Goal: Task Accomplishment & Management: Manage account settings

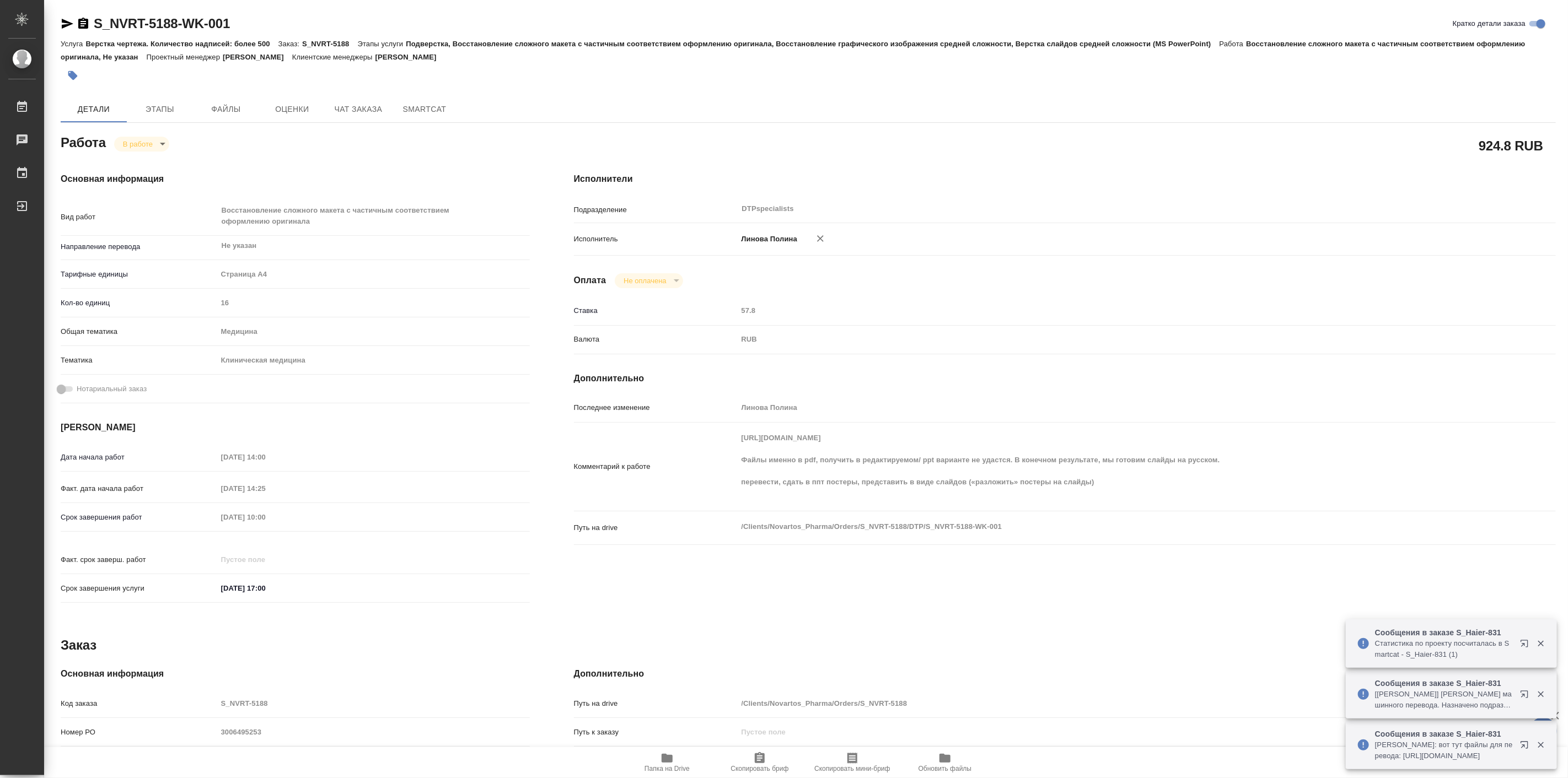
drag, startPoint x: 0, startPoint y: 0, endPoint x: 674, endPoint y: 759, distance: 1015.1
click at [674, 759] on icon "button" at bounding box center [667, 758] width 13 height 13
click at [155, 145] on body "🙏 .cls-1 fill:#fff; AWATERA Linova Polina Работы 1 Чаты График Выйти S_NVRT-518…" at bounding box center [784, 389] width 1568 height 778
click at [152, 158] on button "Выполнен" at bounding box center [142, 162] width 40 height 12
type textarea "x"
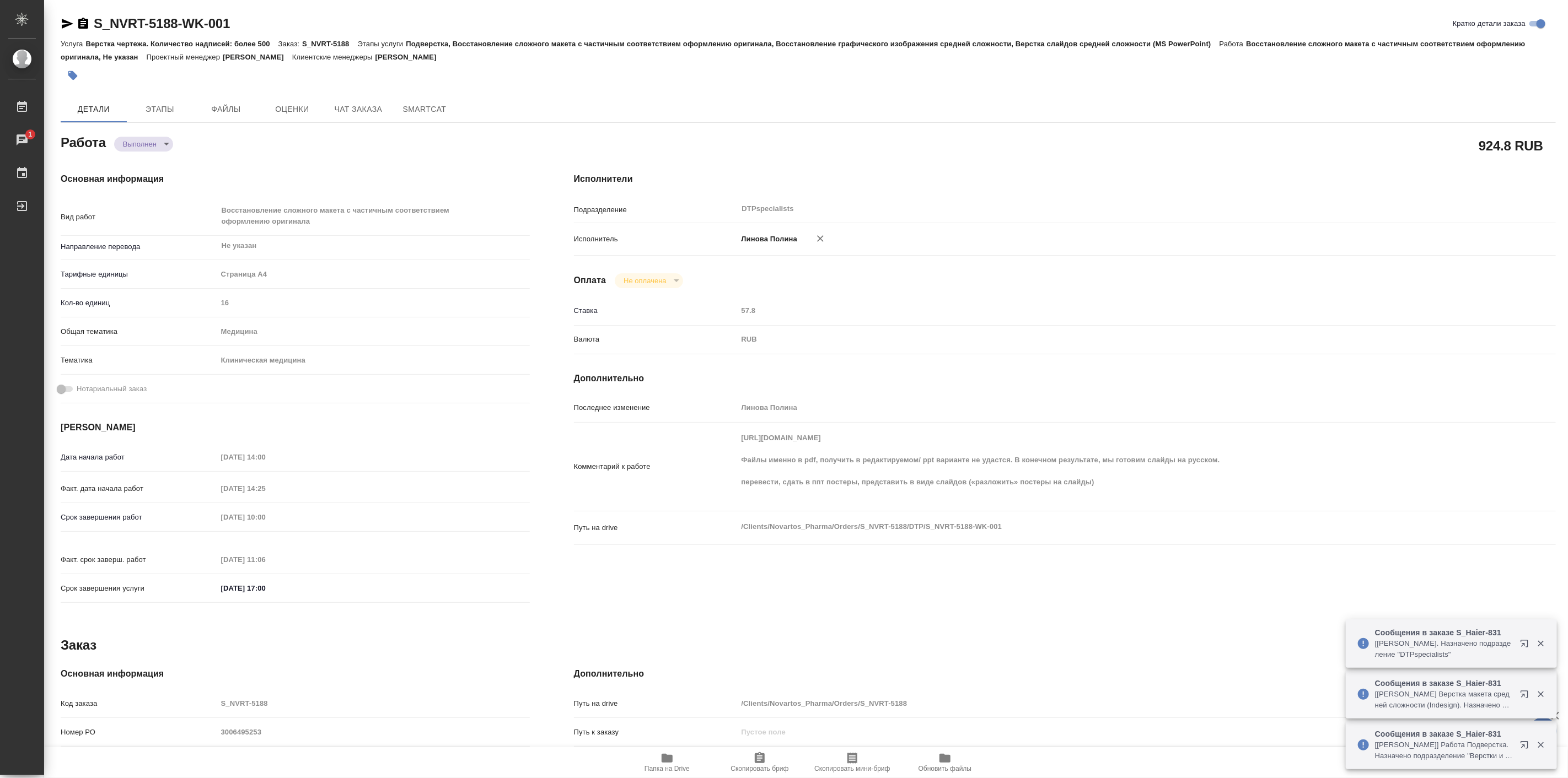
type textarea "x"
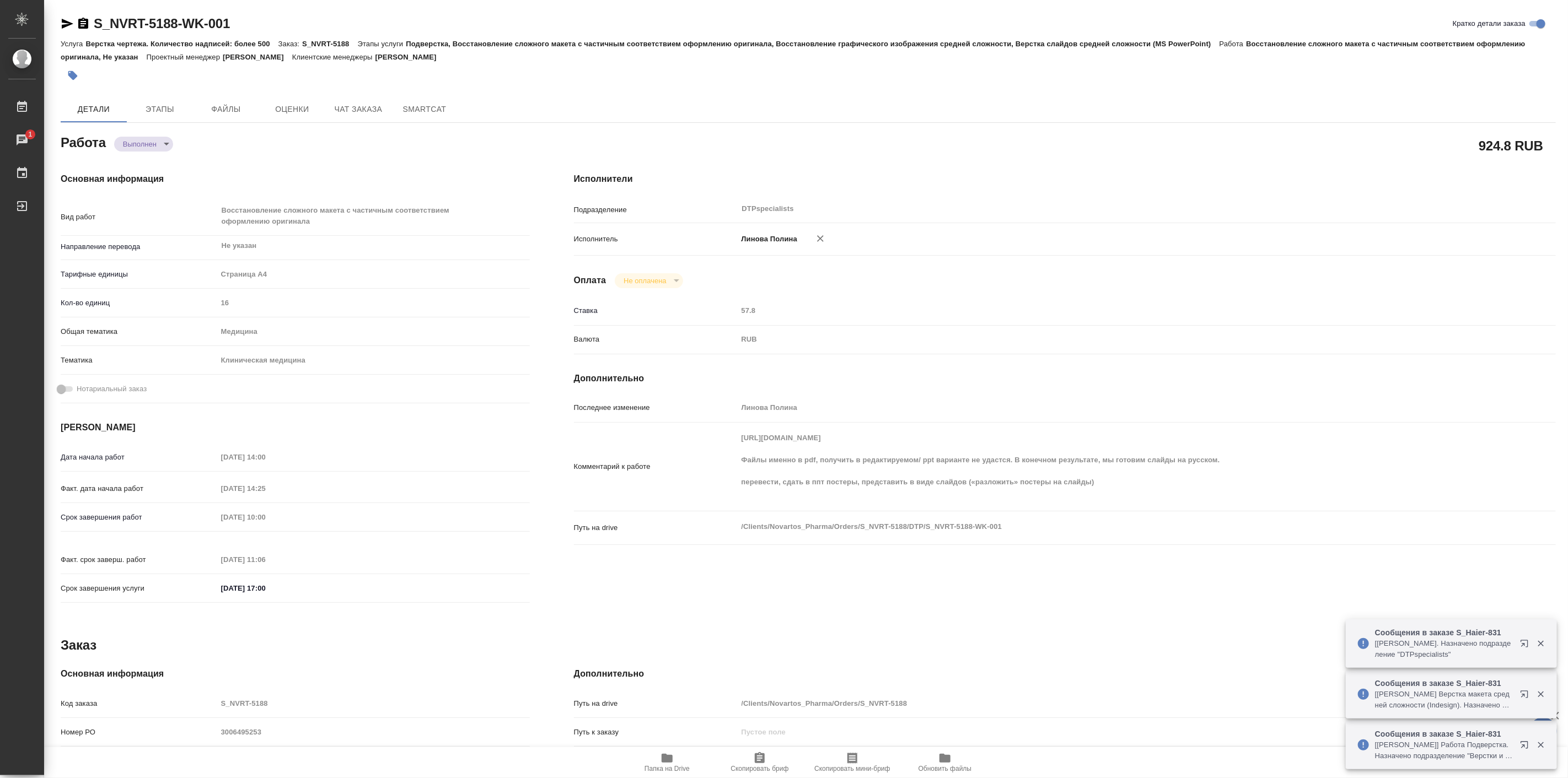
type textarea "x"
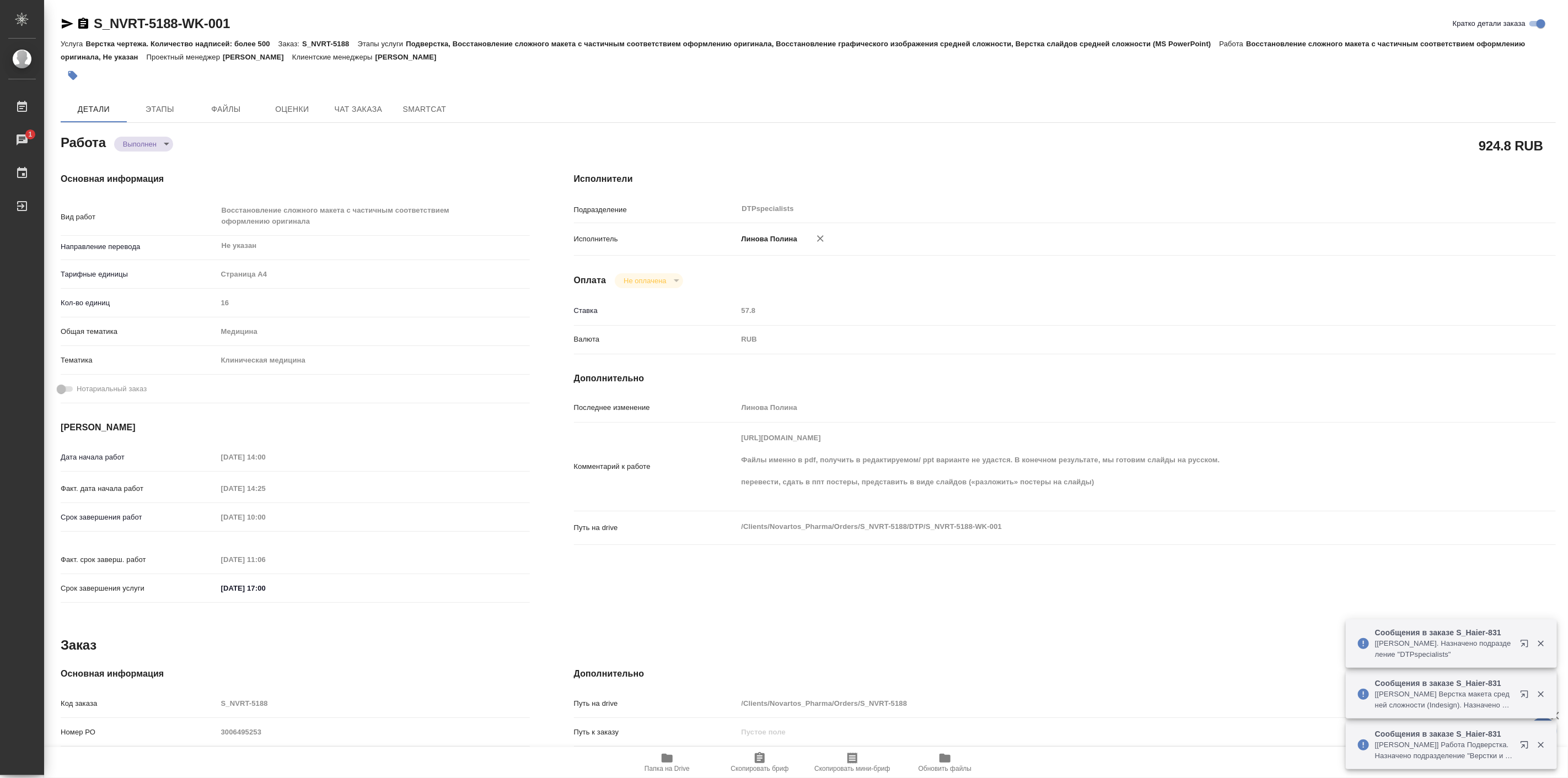
type textarea "x"
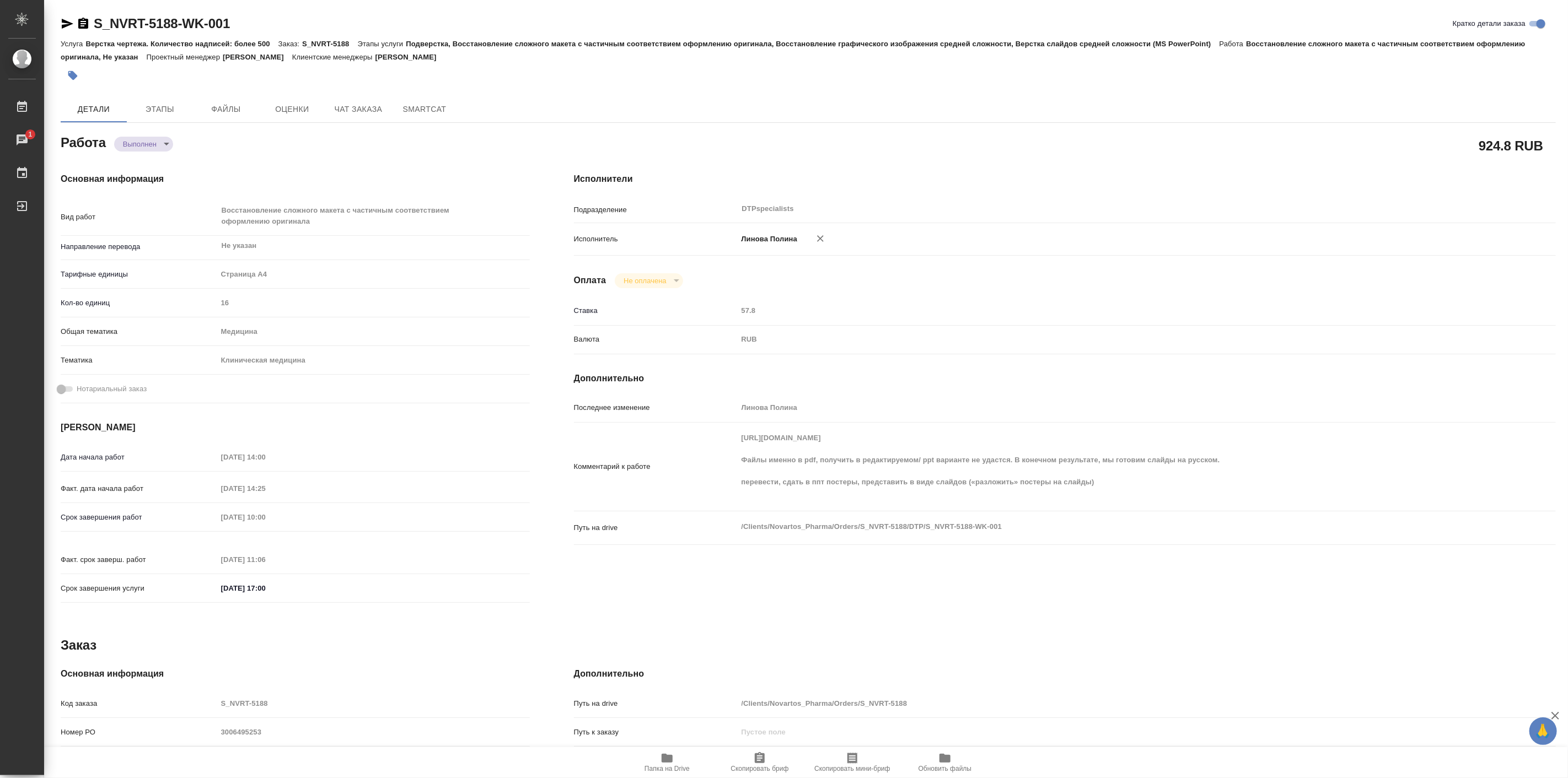
type textarea "x"
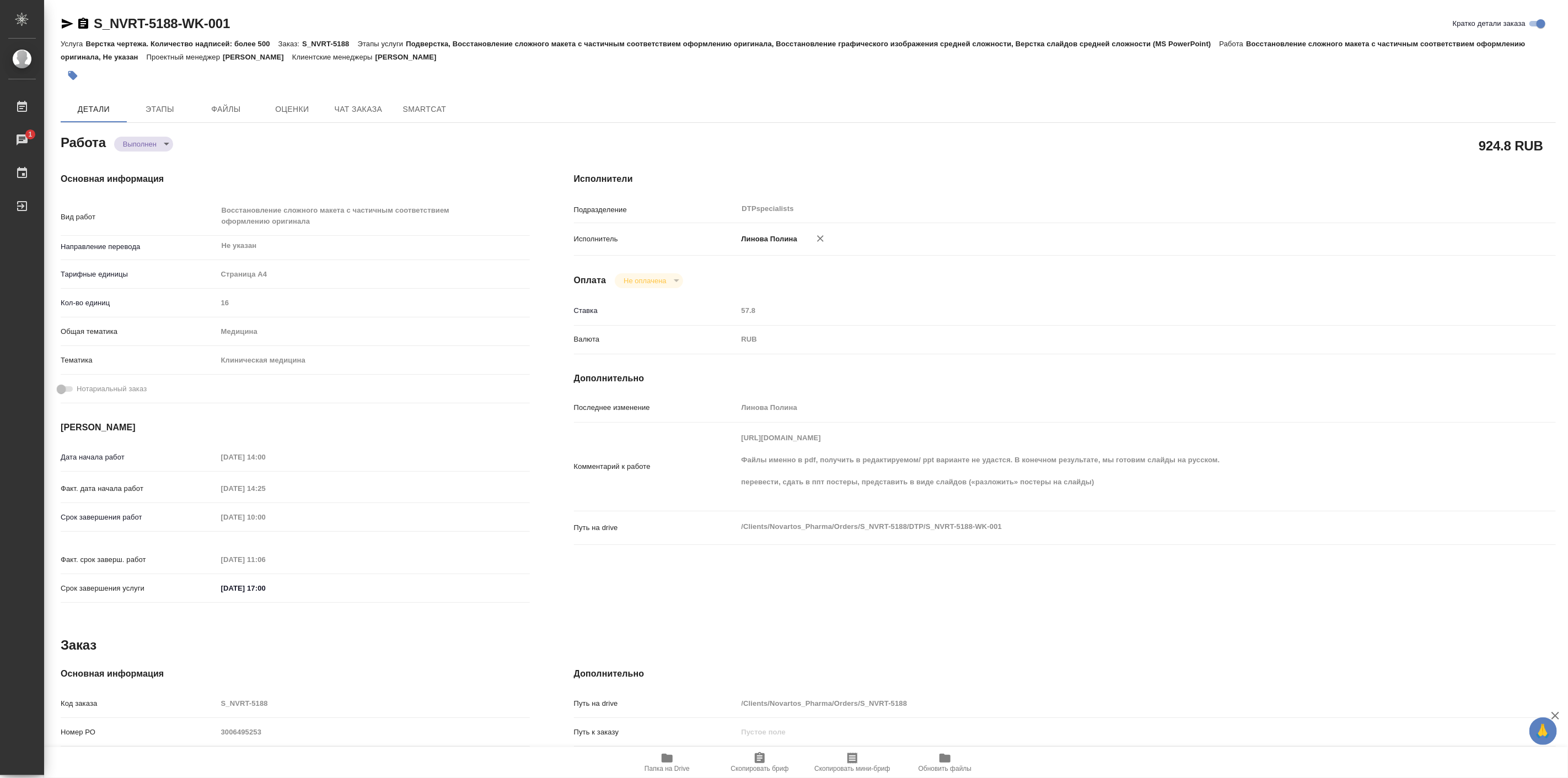
type textarea "x"
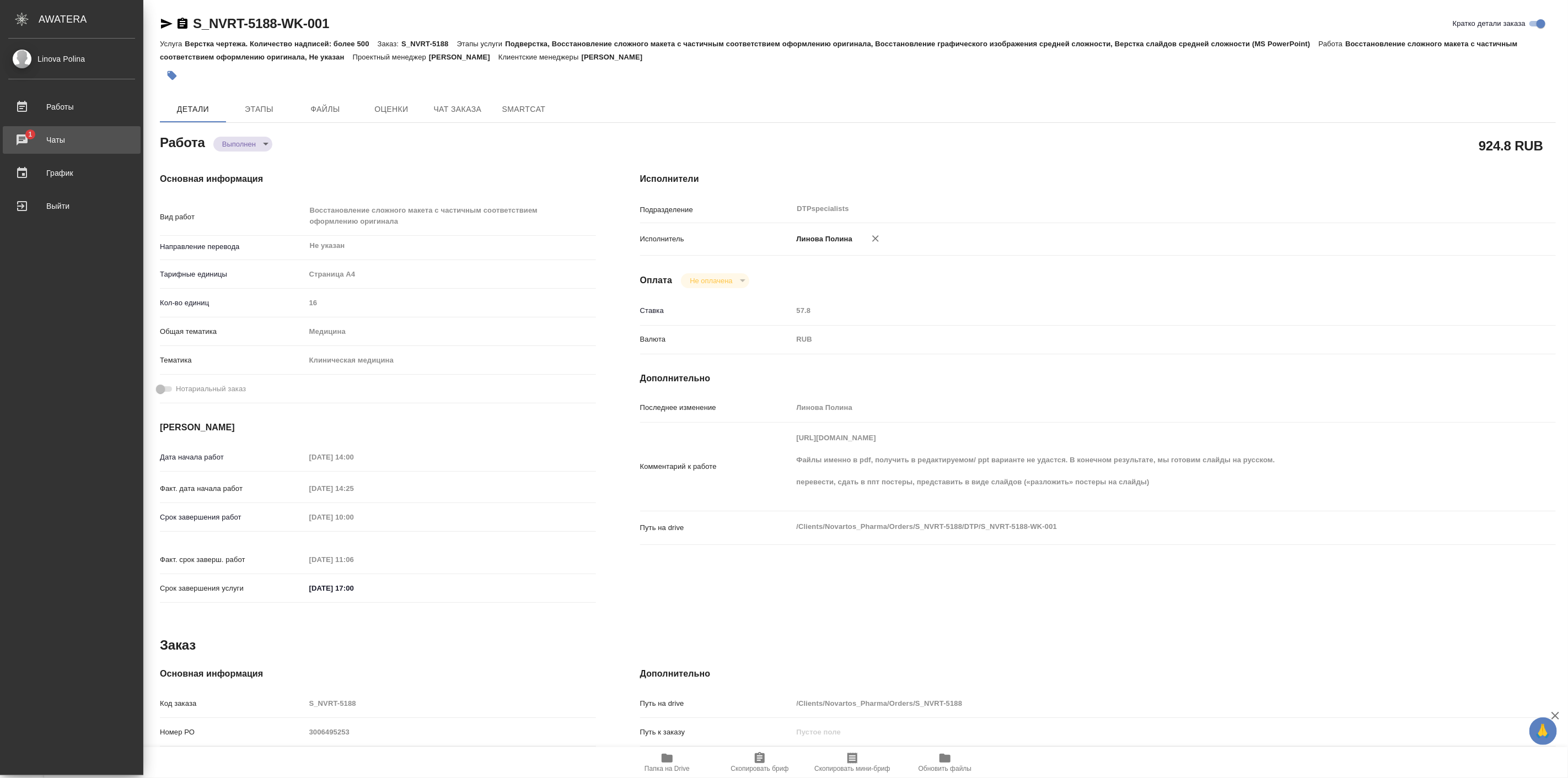
type textarea "x"
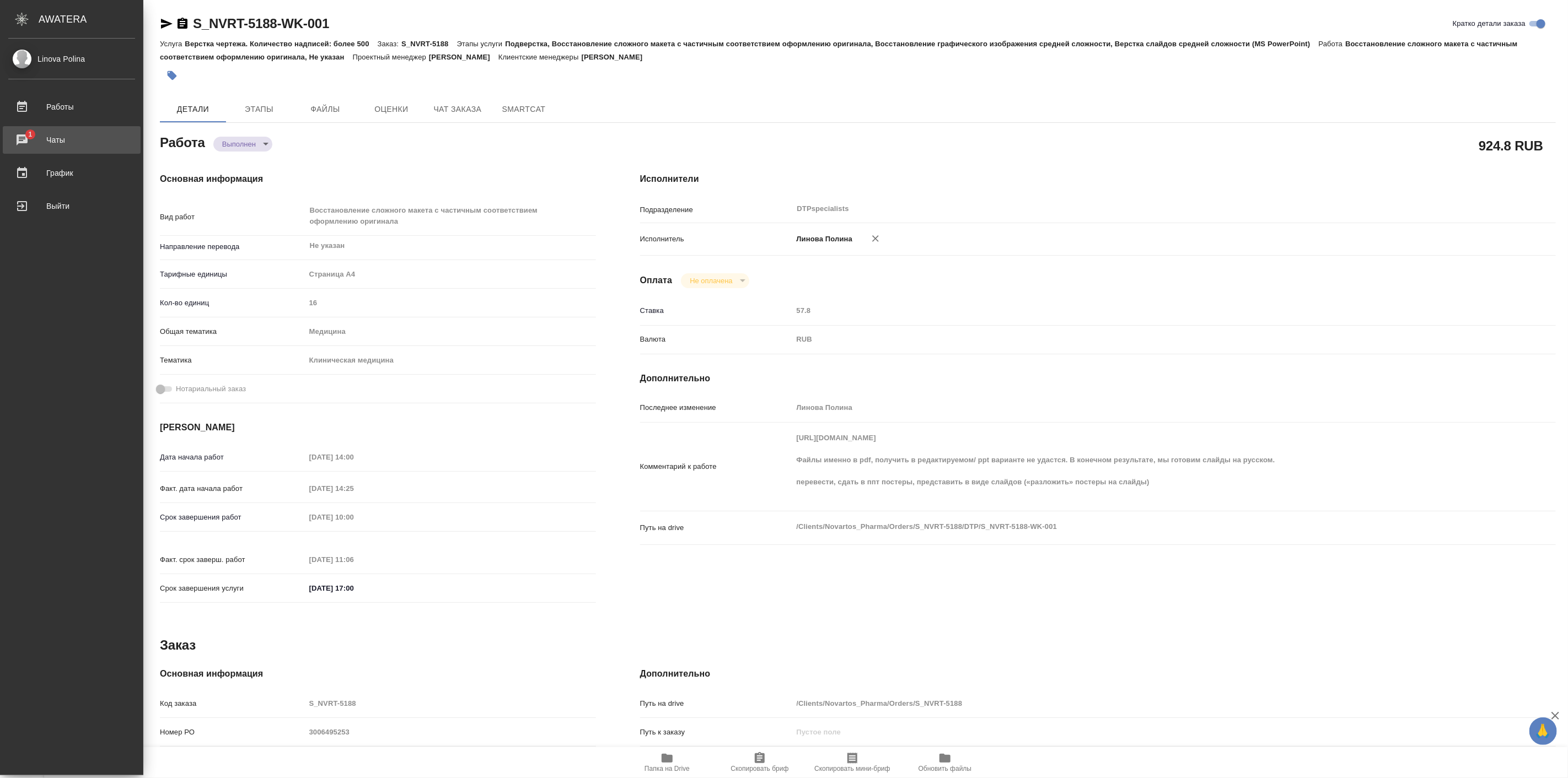
click at [45, 139] on div "Чаты" at bounding box center [71, 140] width 126 height 16
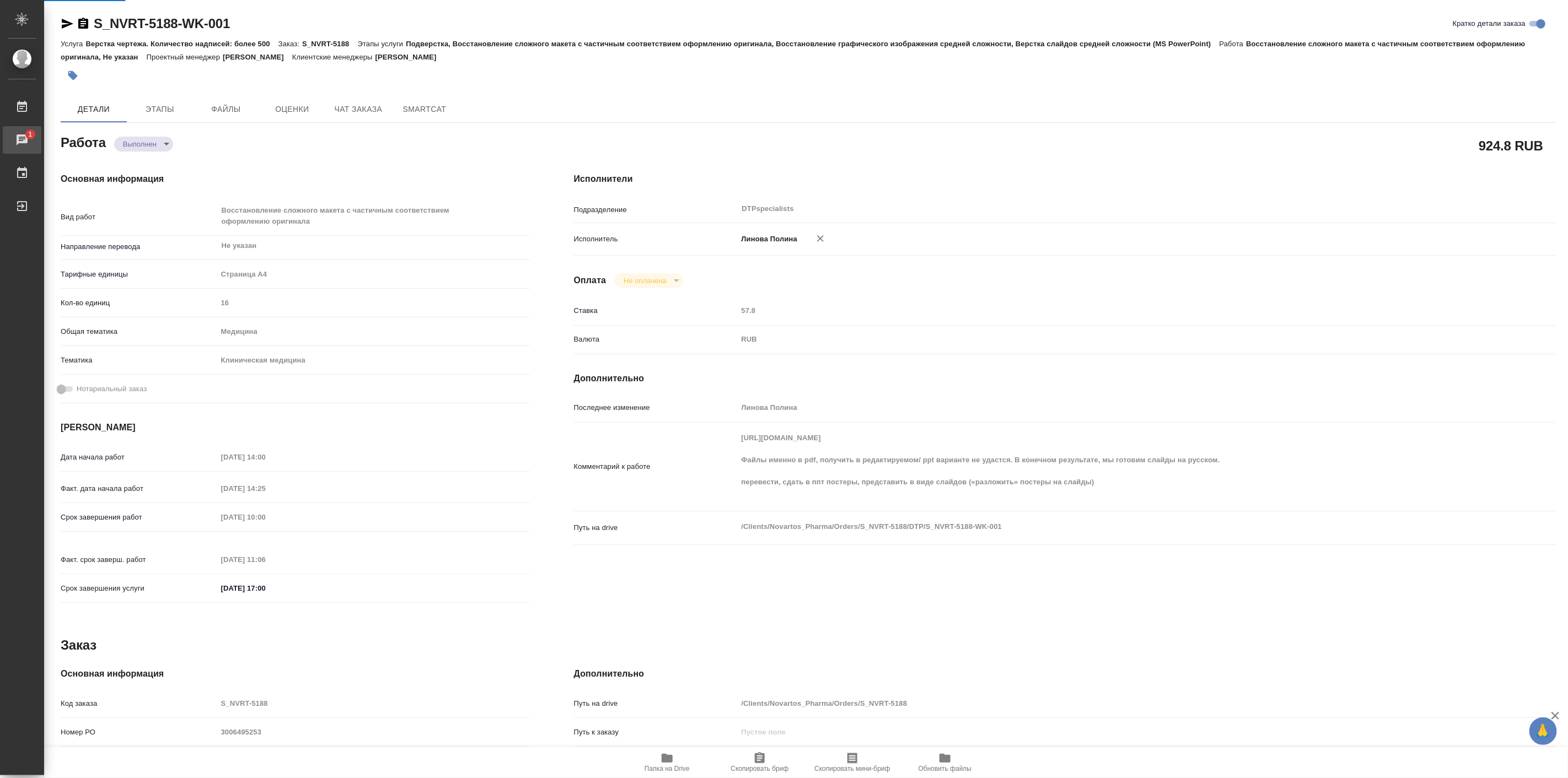
type textarea "x"
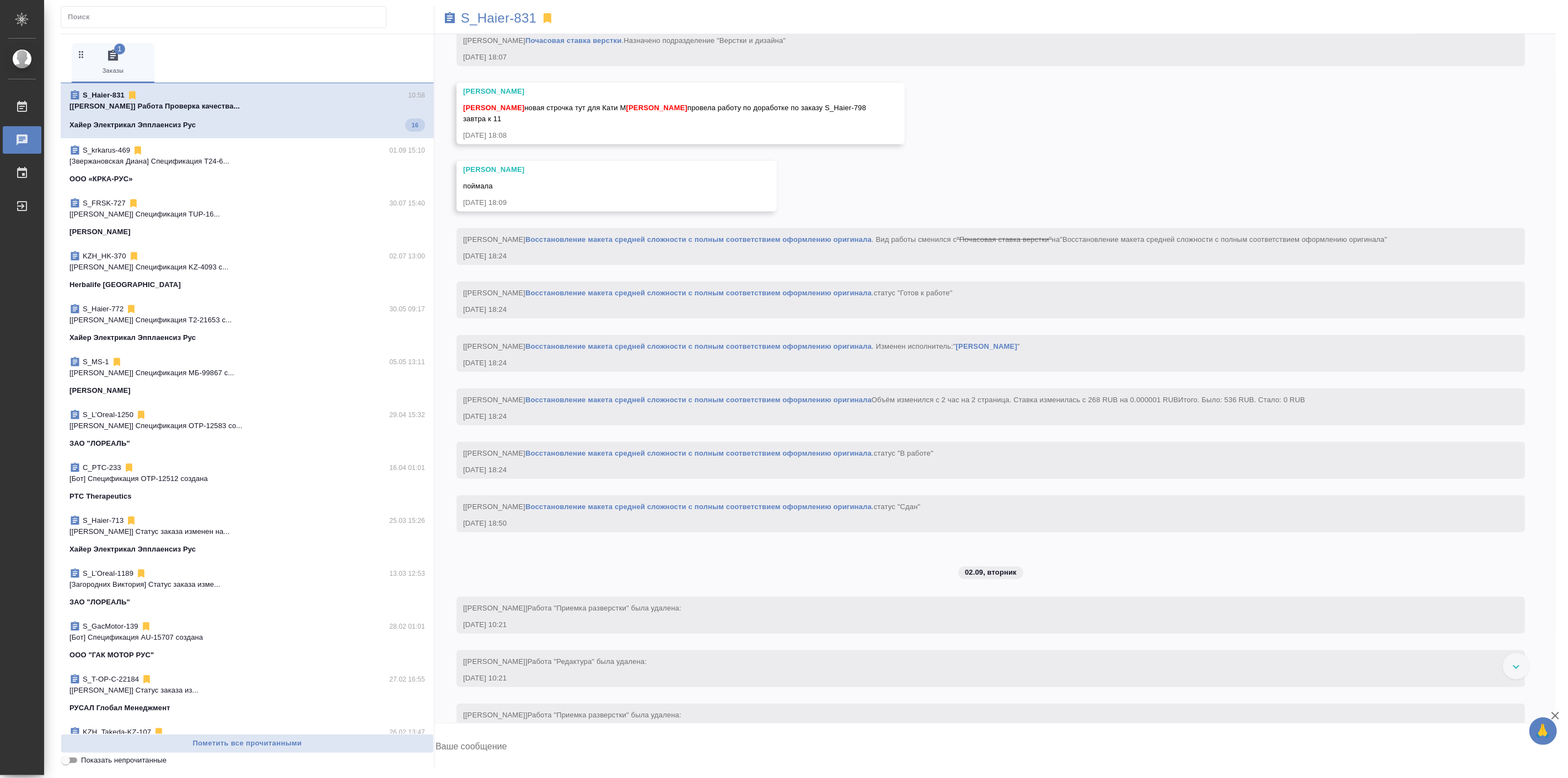
scroll to position [8848, 0]
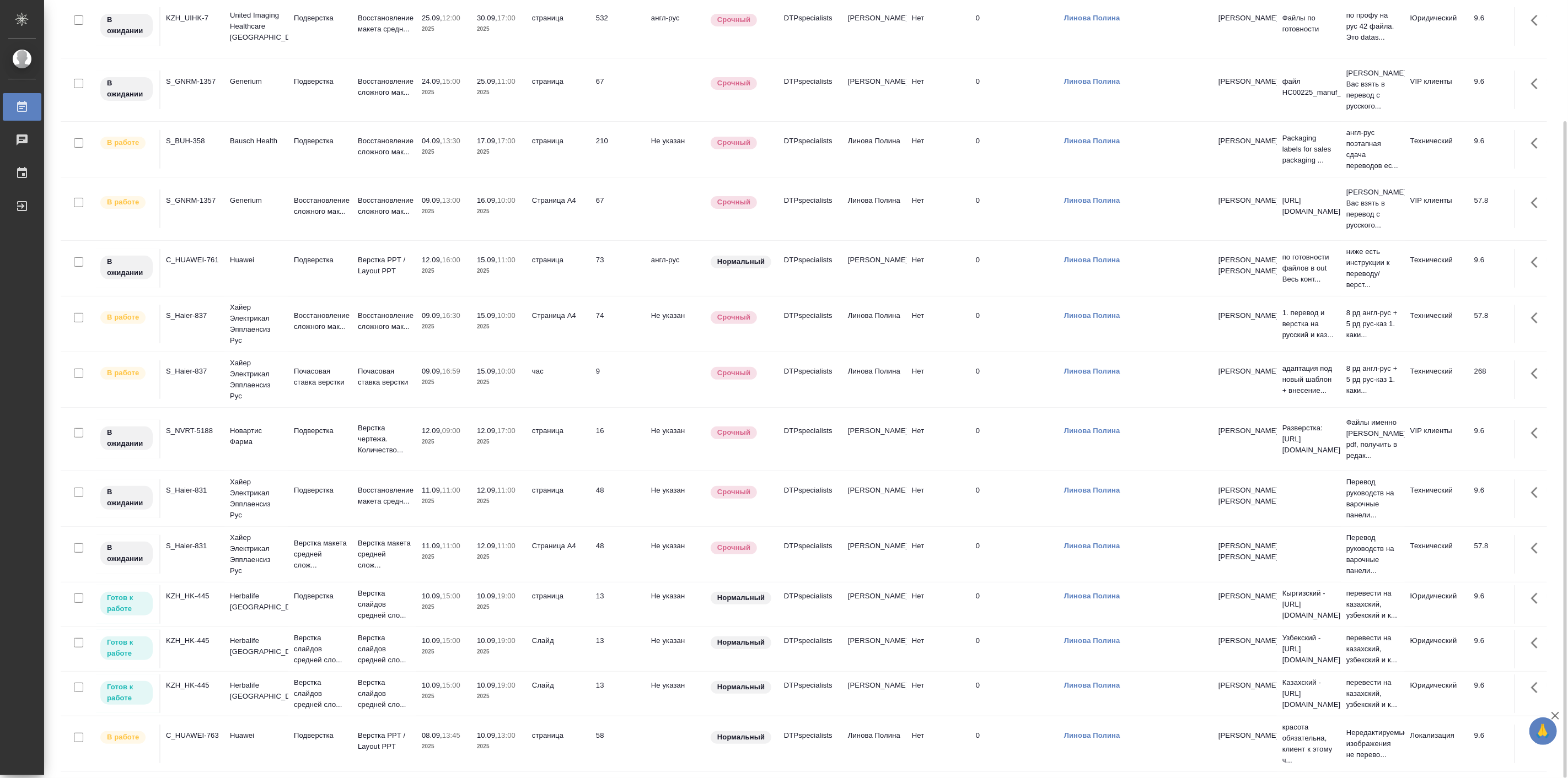
scroll to position [206, 0]
click at [332, 730] on p "Подверстка" at bounding box center [320, 735] width 53 height 11
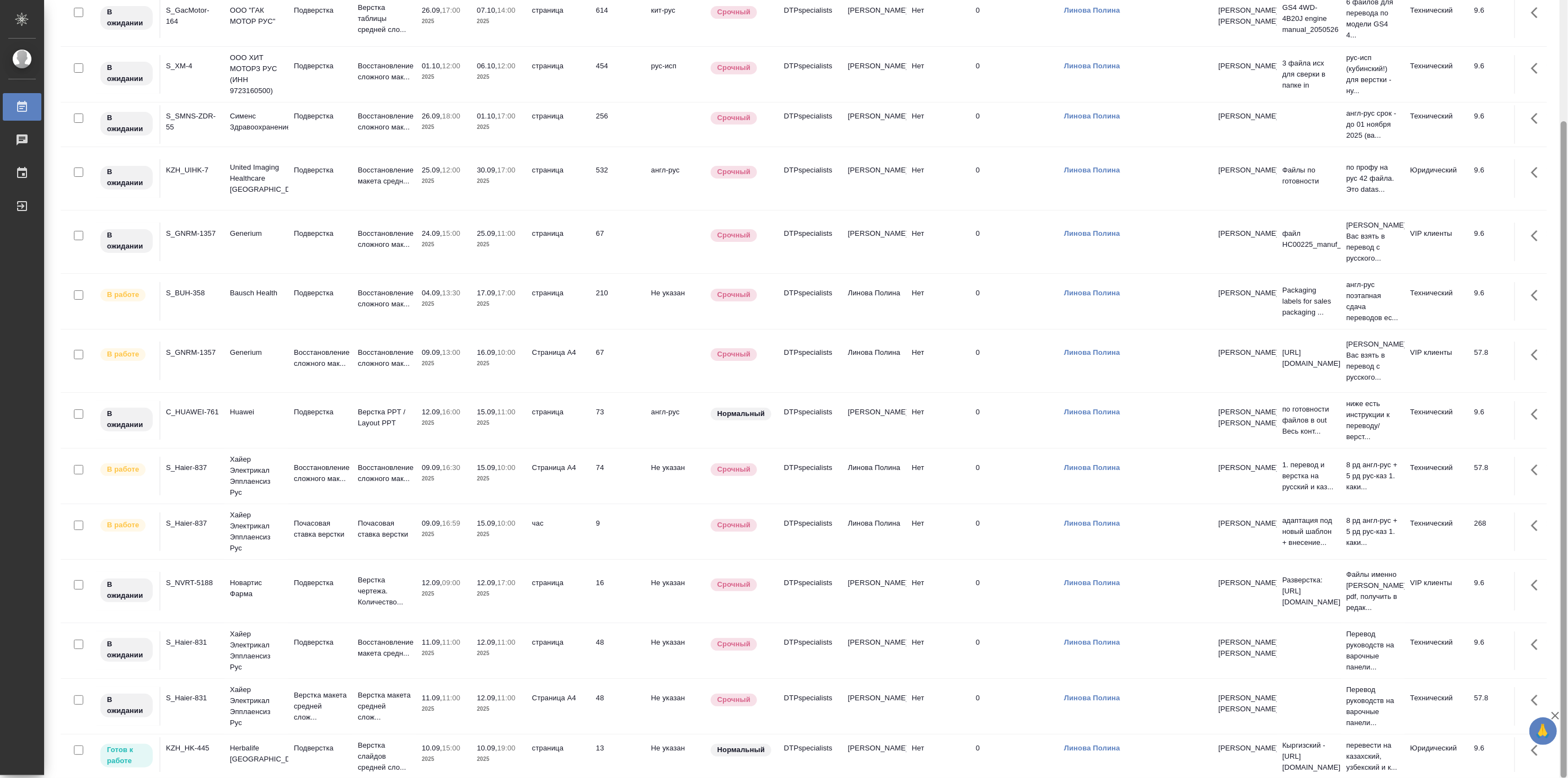
scroll to position [0, 0]
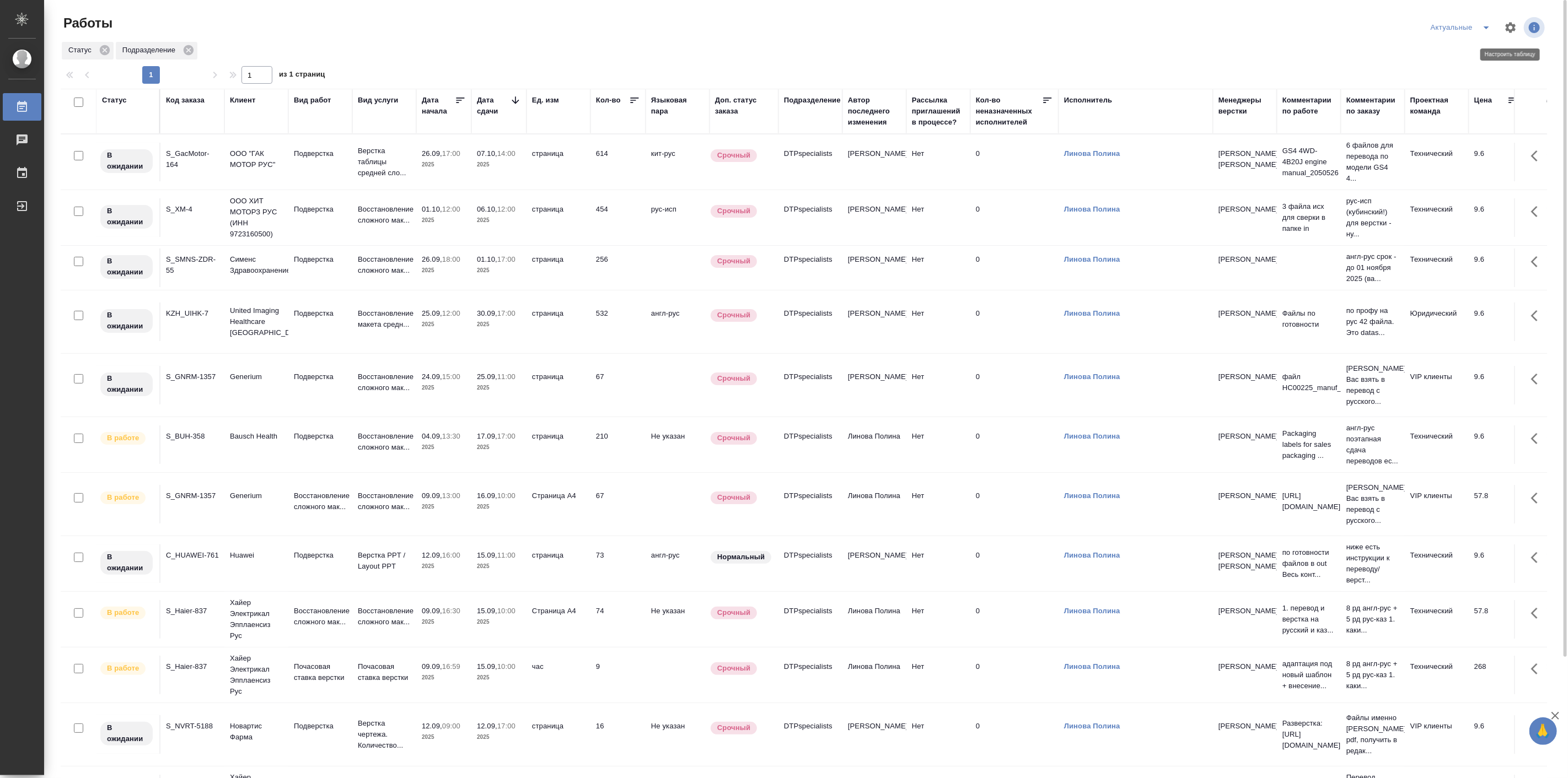
click at [1512, 25] on icon "button" at bounding box center [1511, 27] width 11 height 11
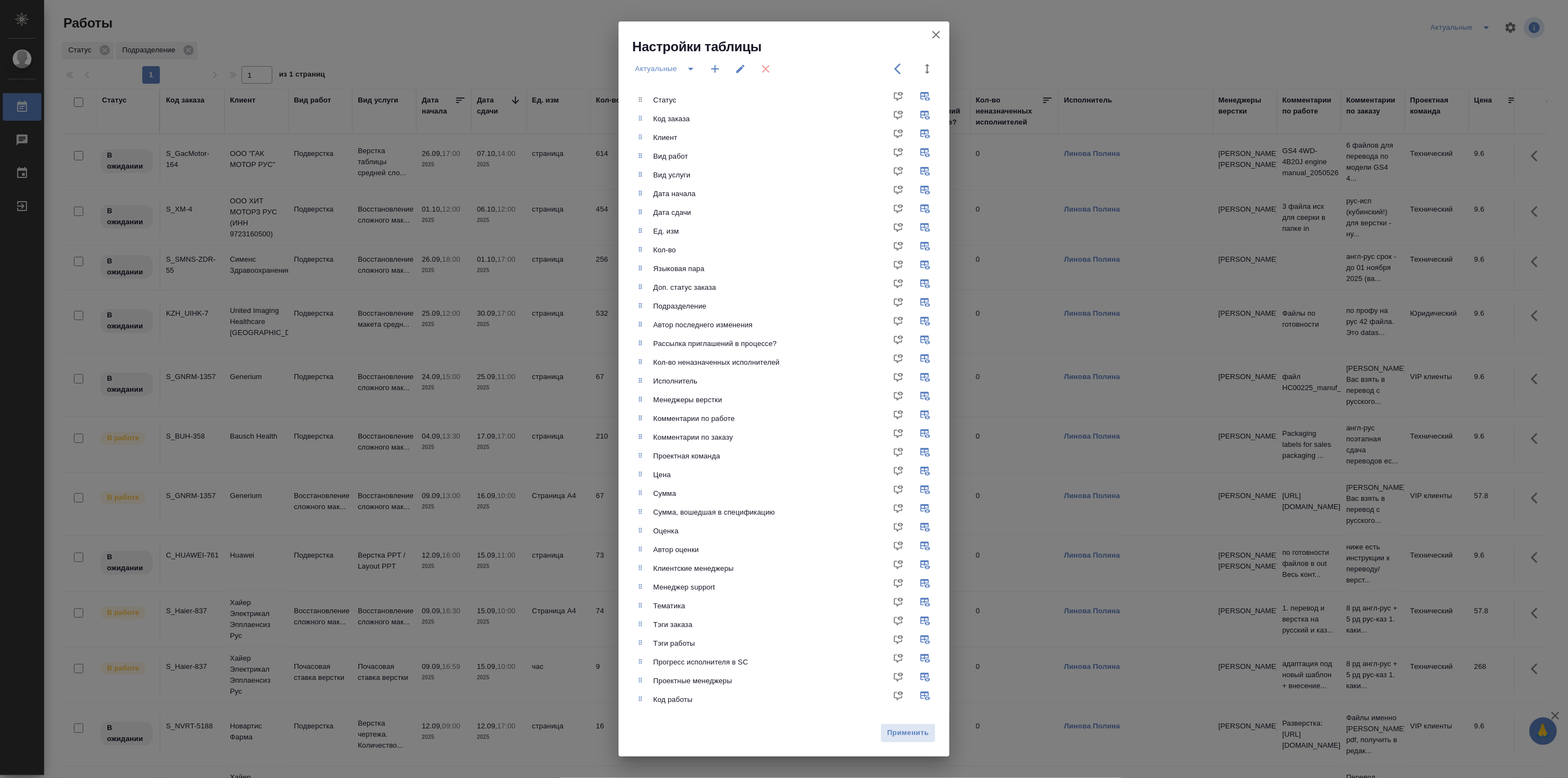
click at [925, 62] on button "button" at bounding box center [928, 69] width 26 height 26
click at [914, 72] on input "1500" at bounding box center [919, 73] width 44 height 14
click at [915, 72] on input "1500" at bounding box center [919, 73] width 44 height 14
click at [916, 73] on input "1500" at bounding box center [919, 73] width 44 height 14
drag, startPoint x: 918, startPoint y: 73, endPoint x: 884, endPoint y: 81, distance: 34.9
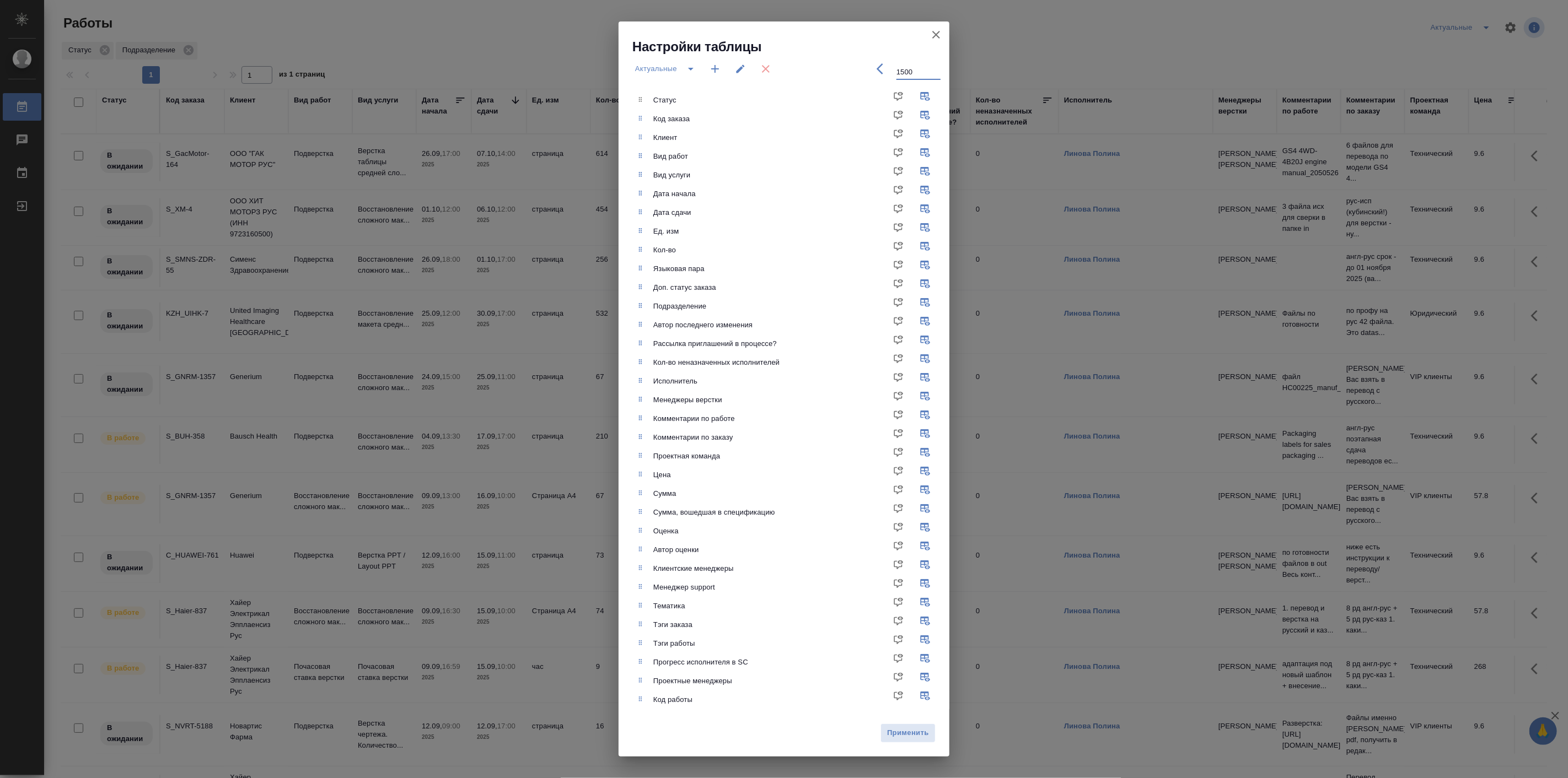
click at [884, 81] on div "1500" at bounding box center [905, 69] width 71 height 26
type input "1200"
click at [919, 732] on span "Применить" at bounding box center [908, 733] width 43 height 12
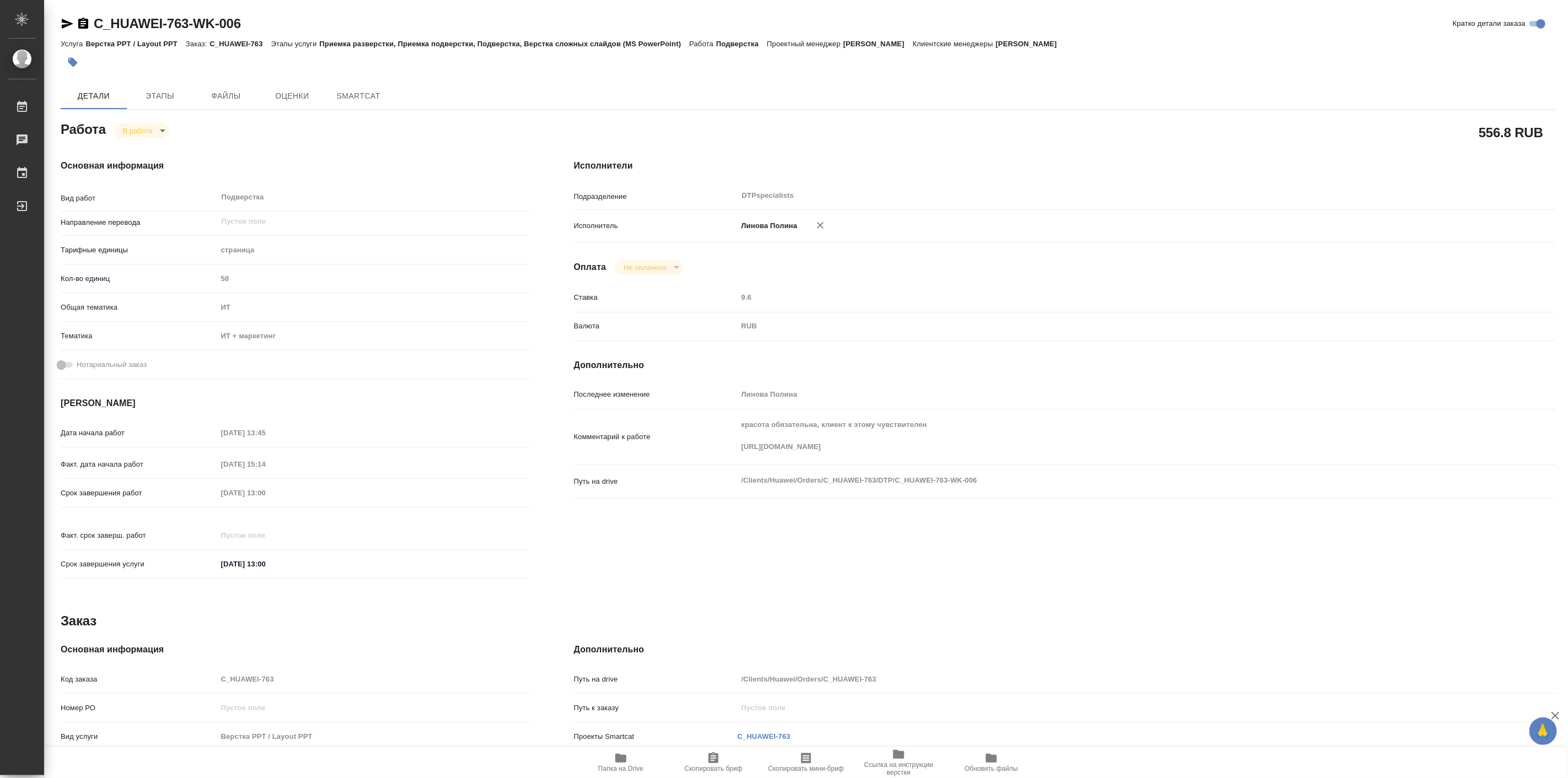
type textarea "x"
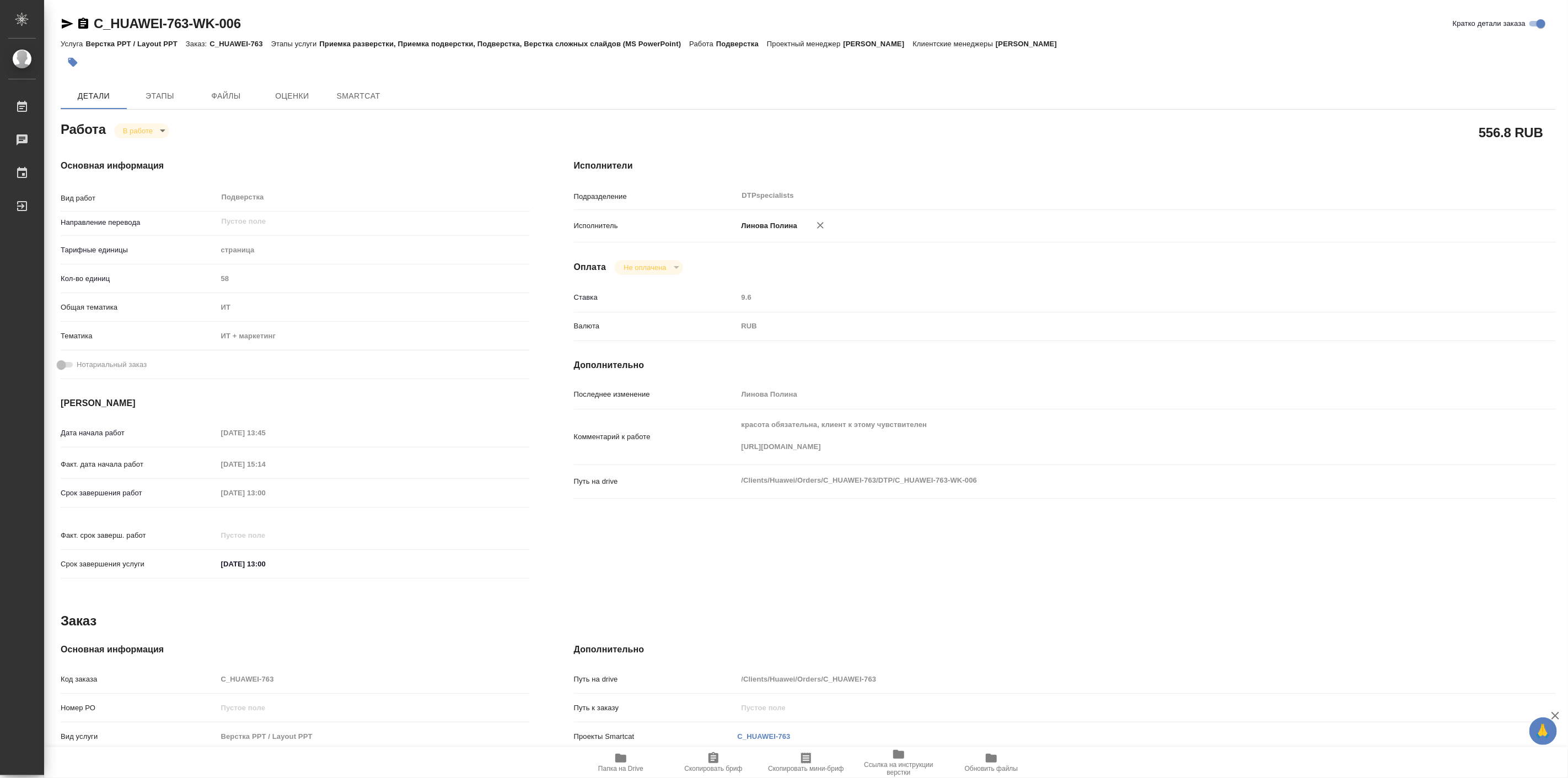
type textarea "x"
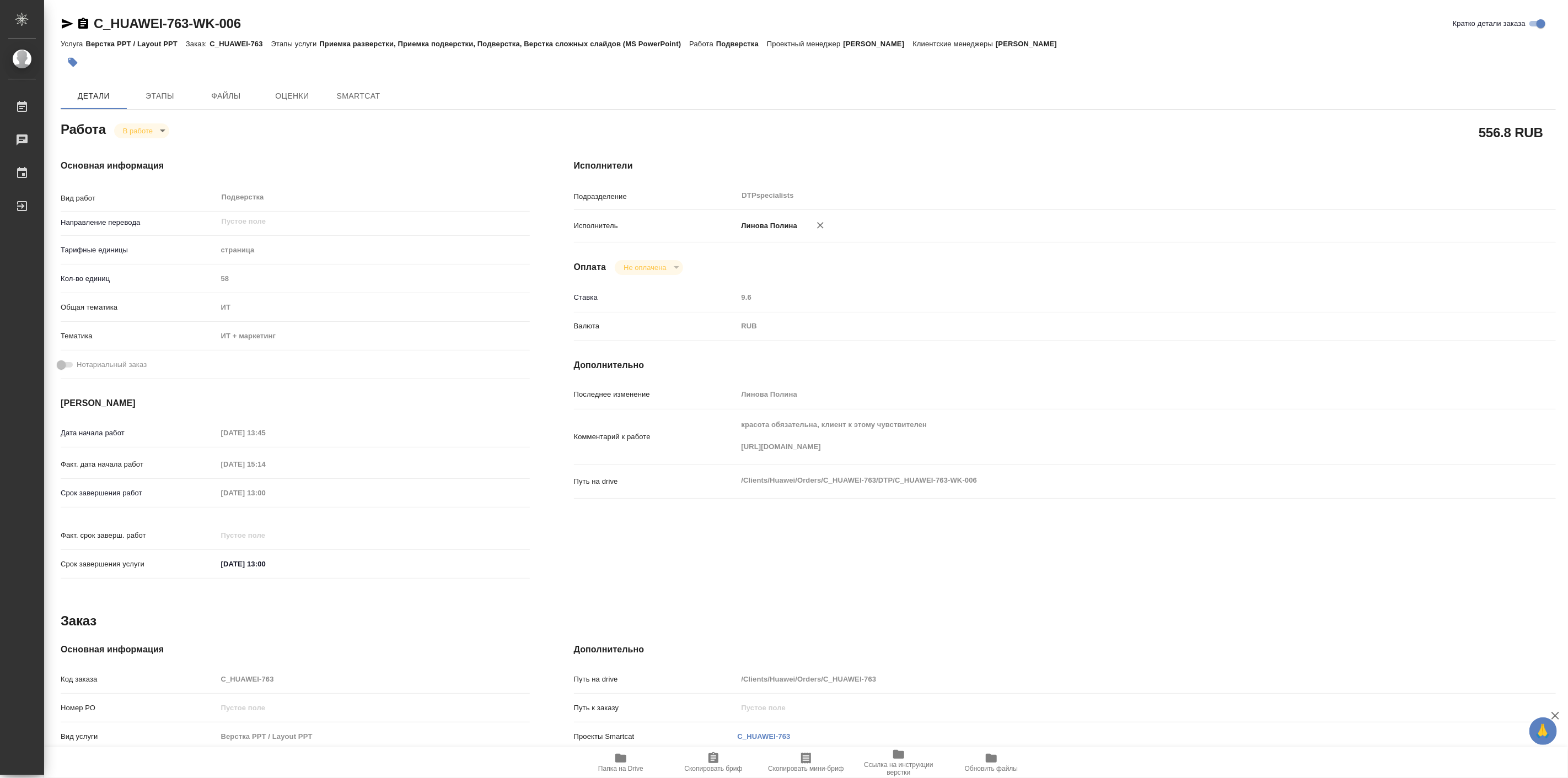
type textarea "x"
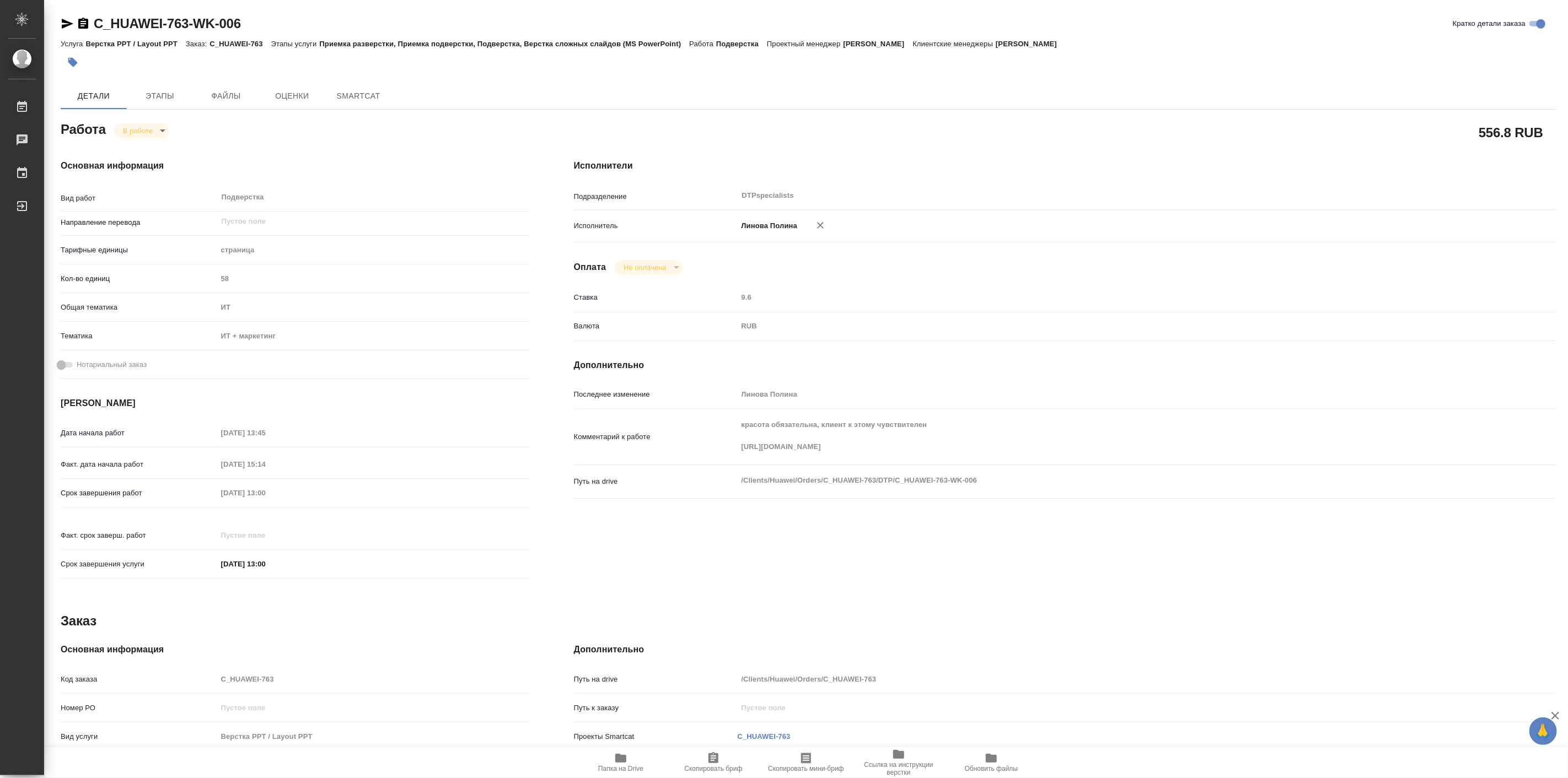
type textarea "x"
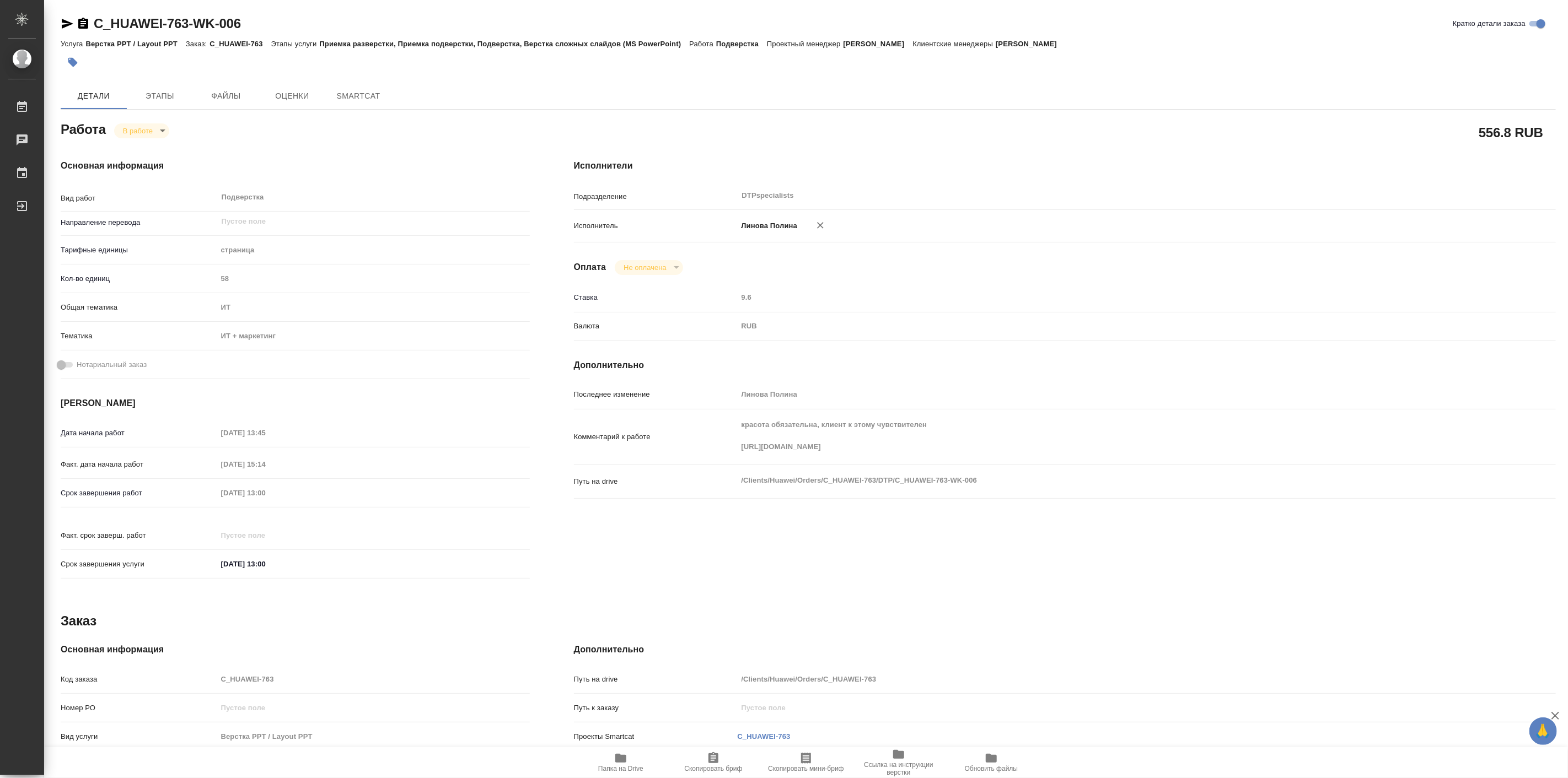
type textarea "x"
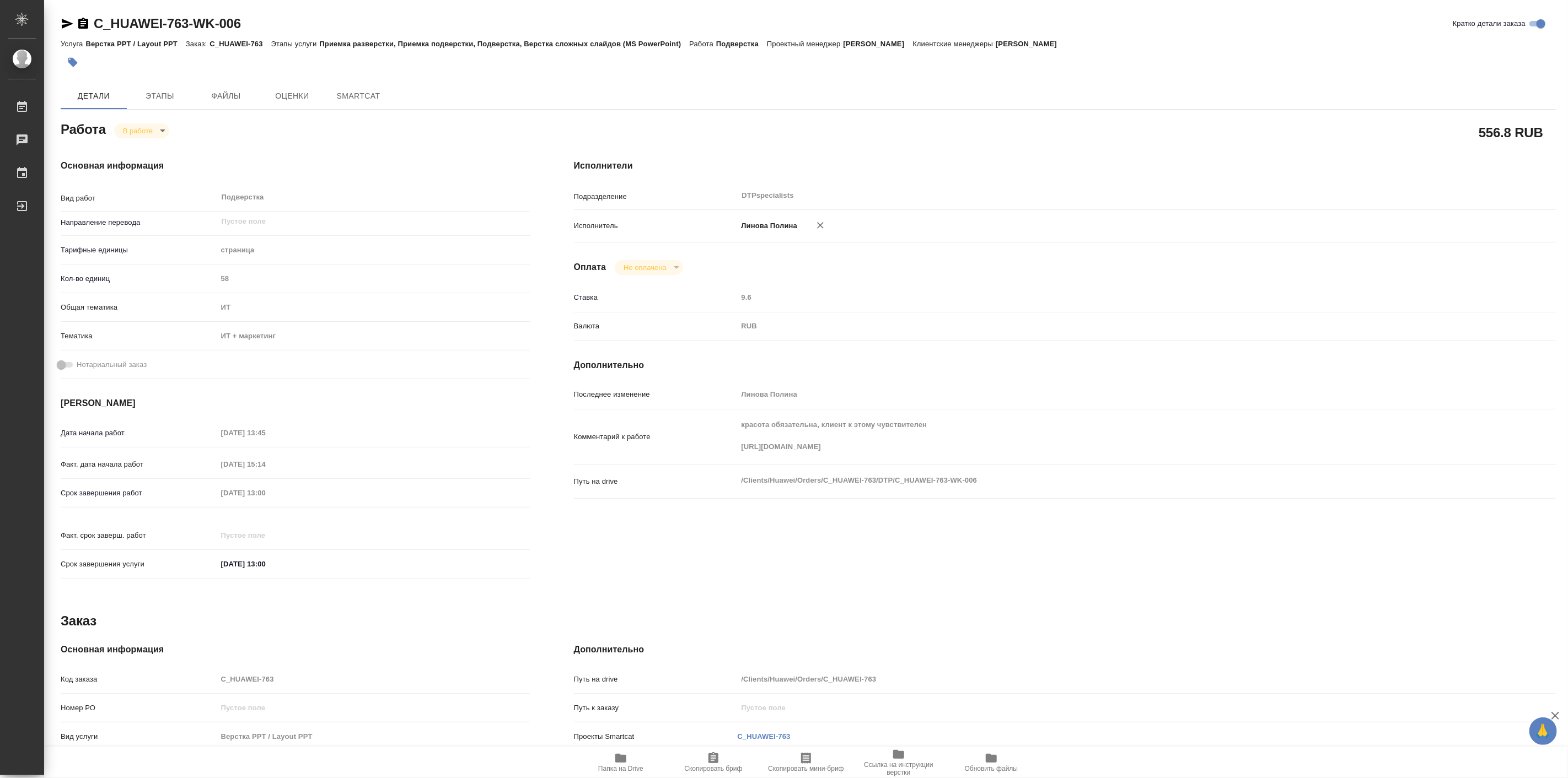
type textarea "x"
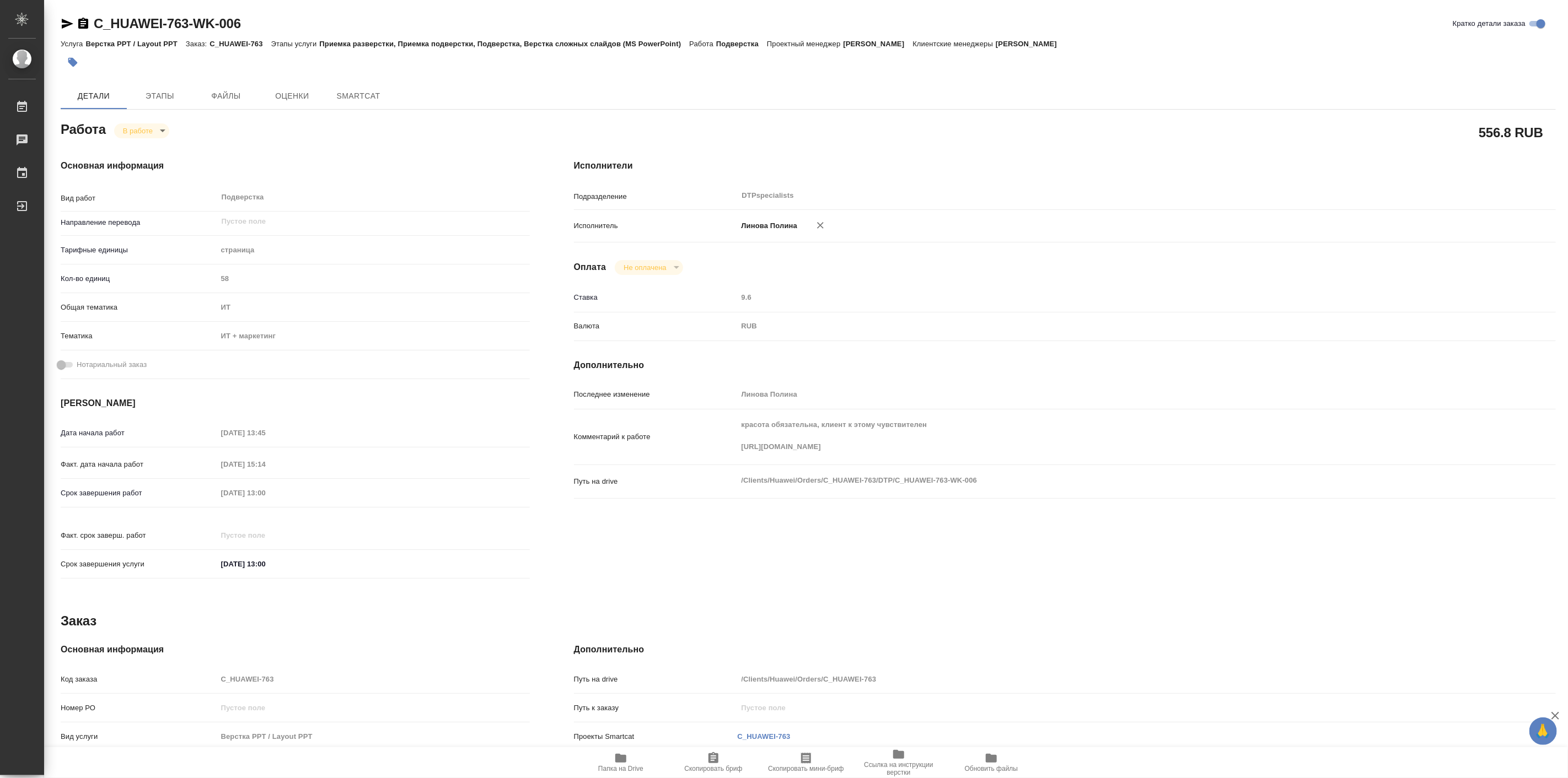
type textarea "x"
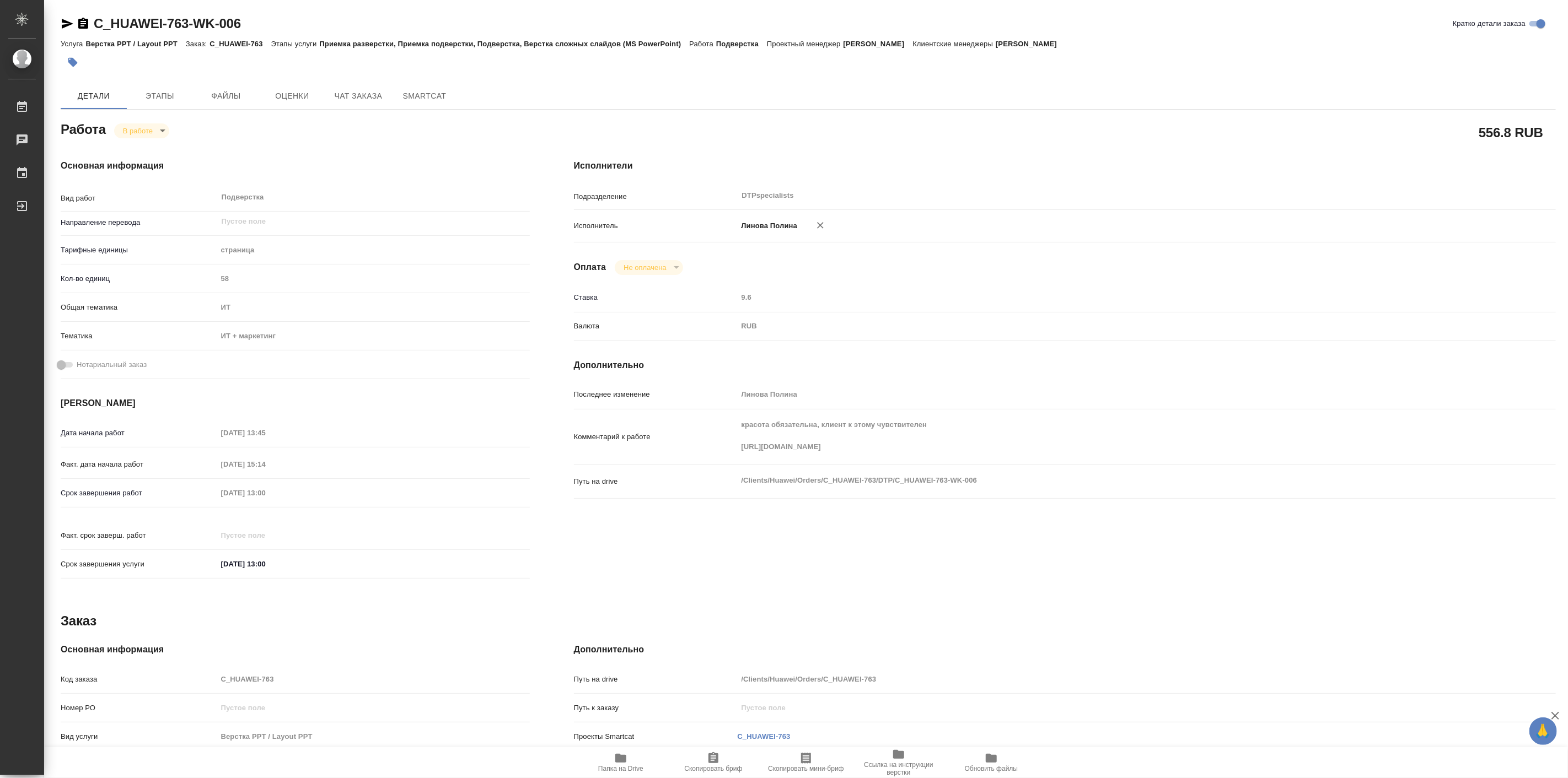
type textarea "x"
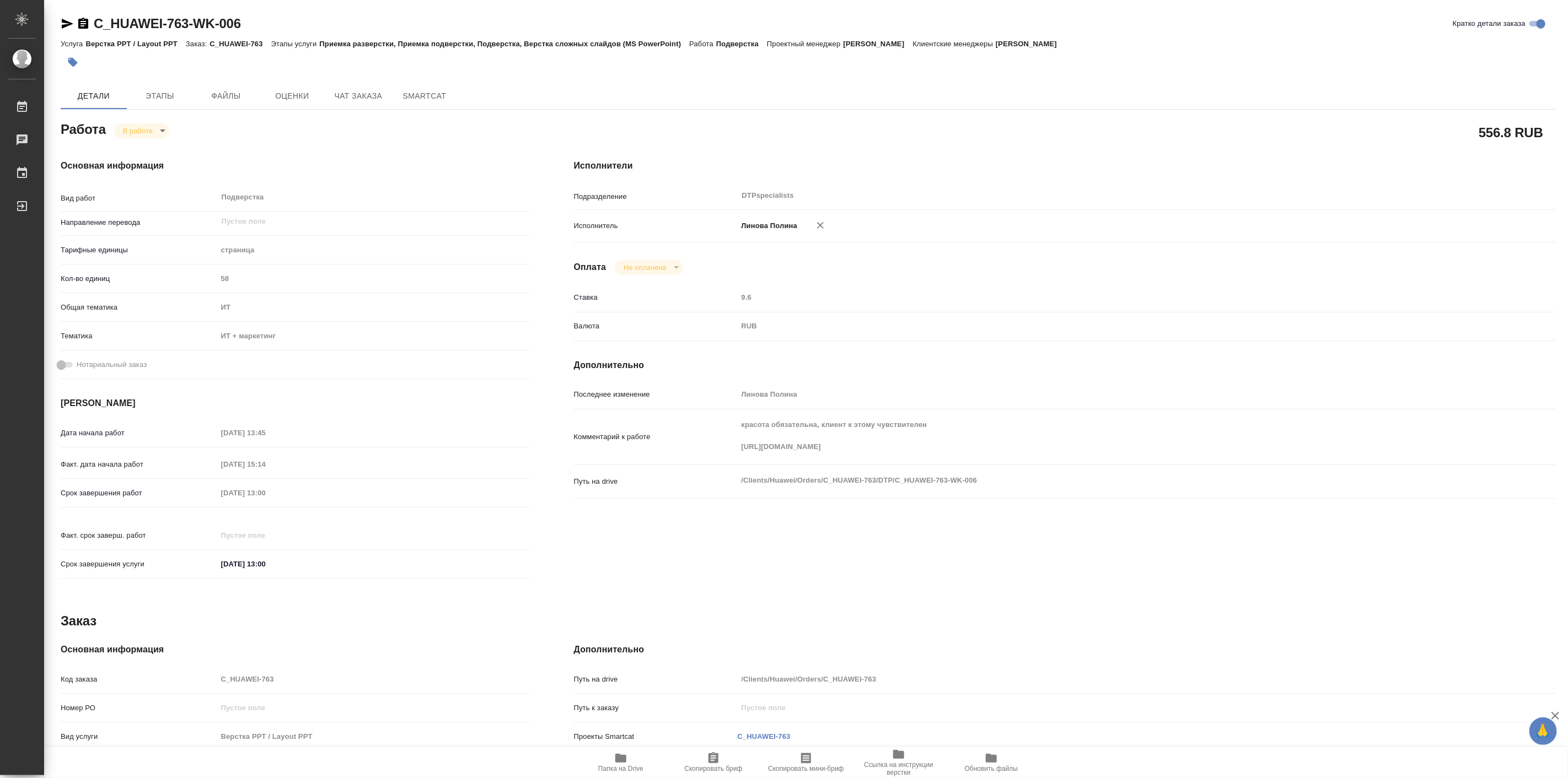
type textarea "x"
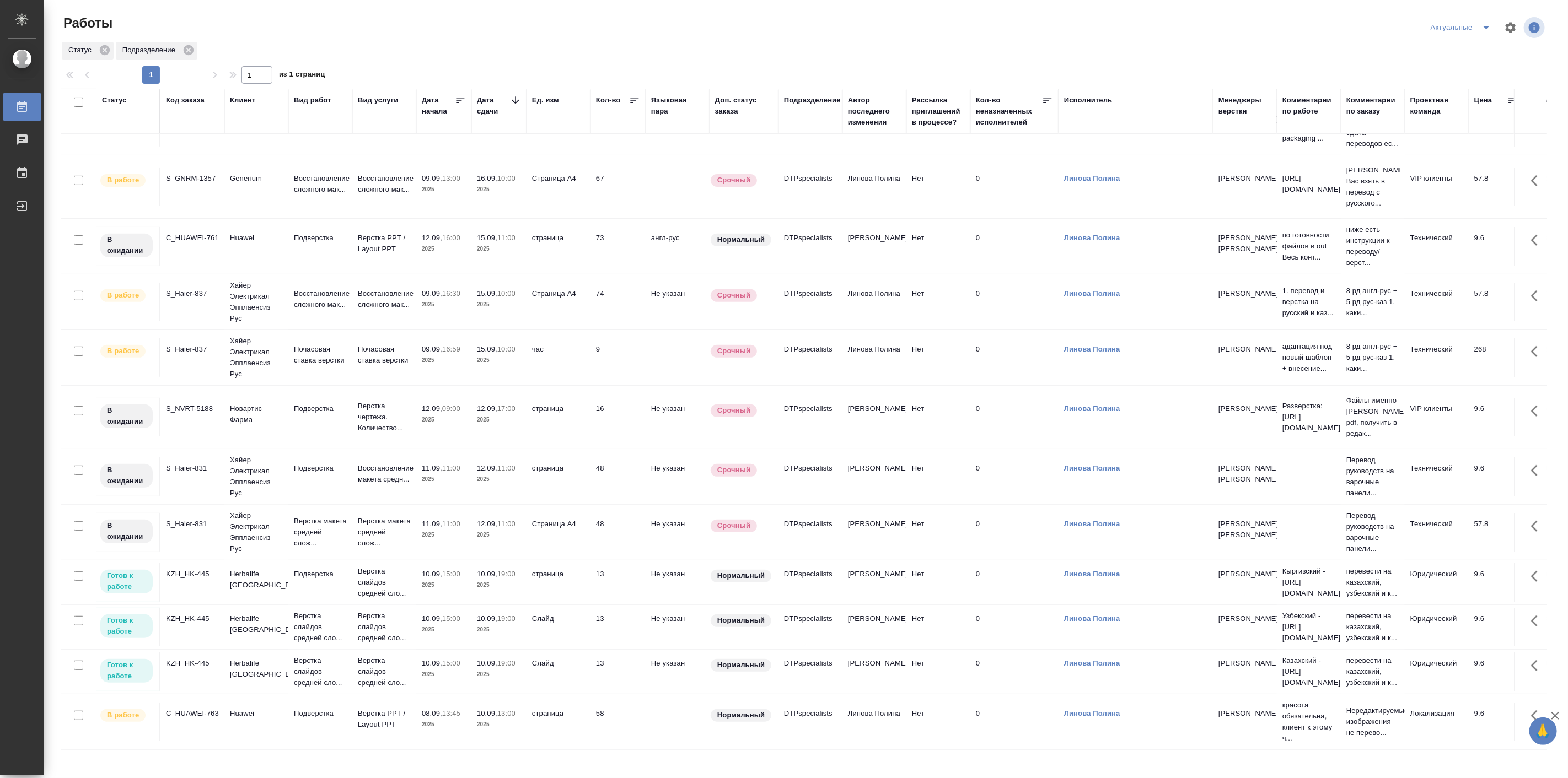
scroll to position [372, 0]
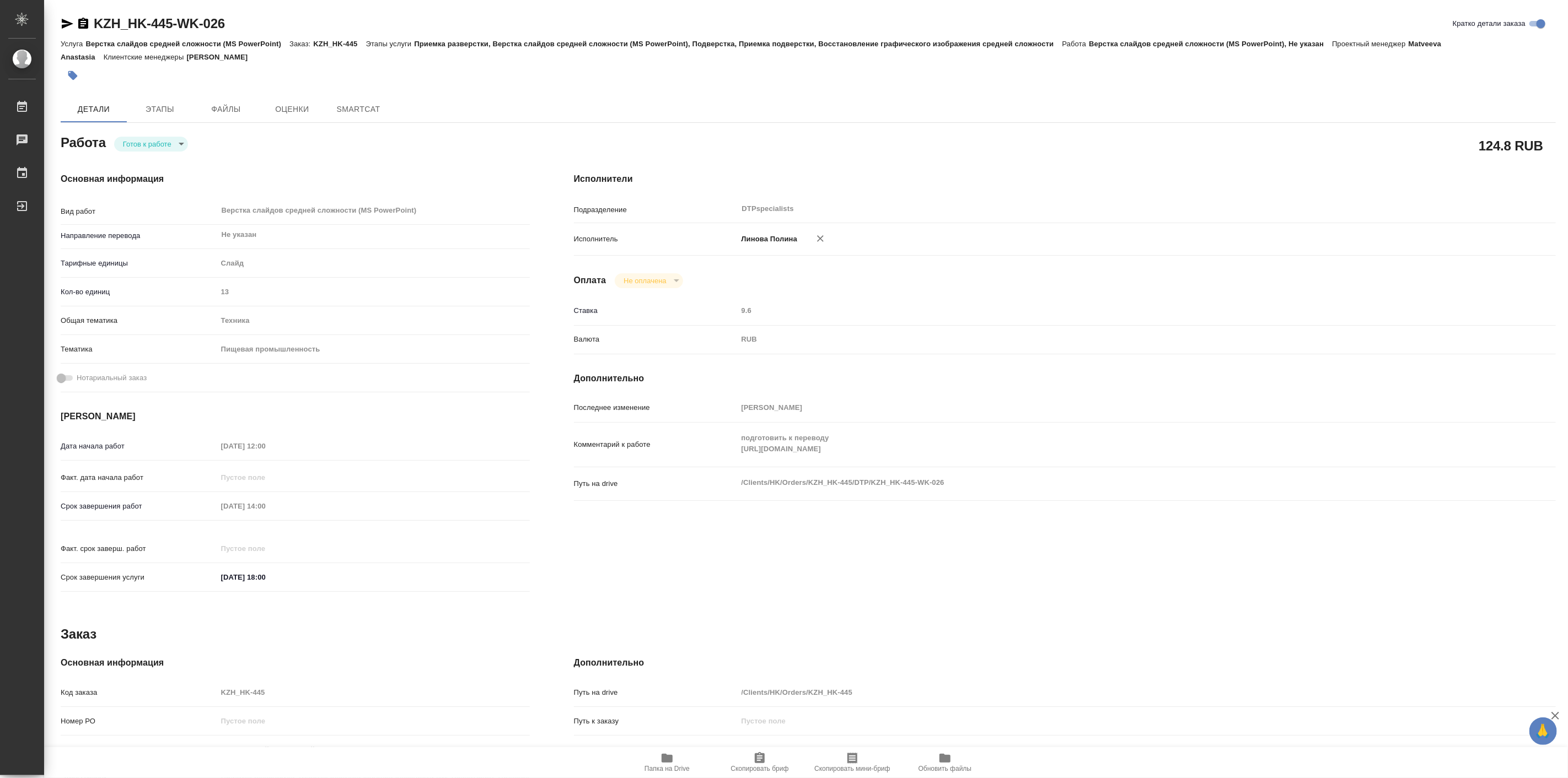
type textarea "x"
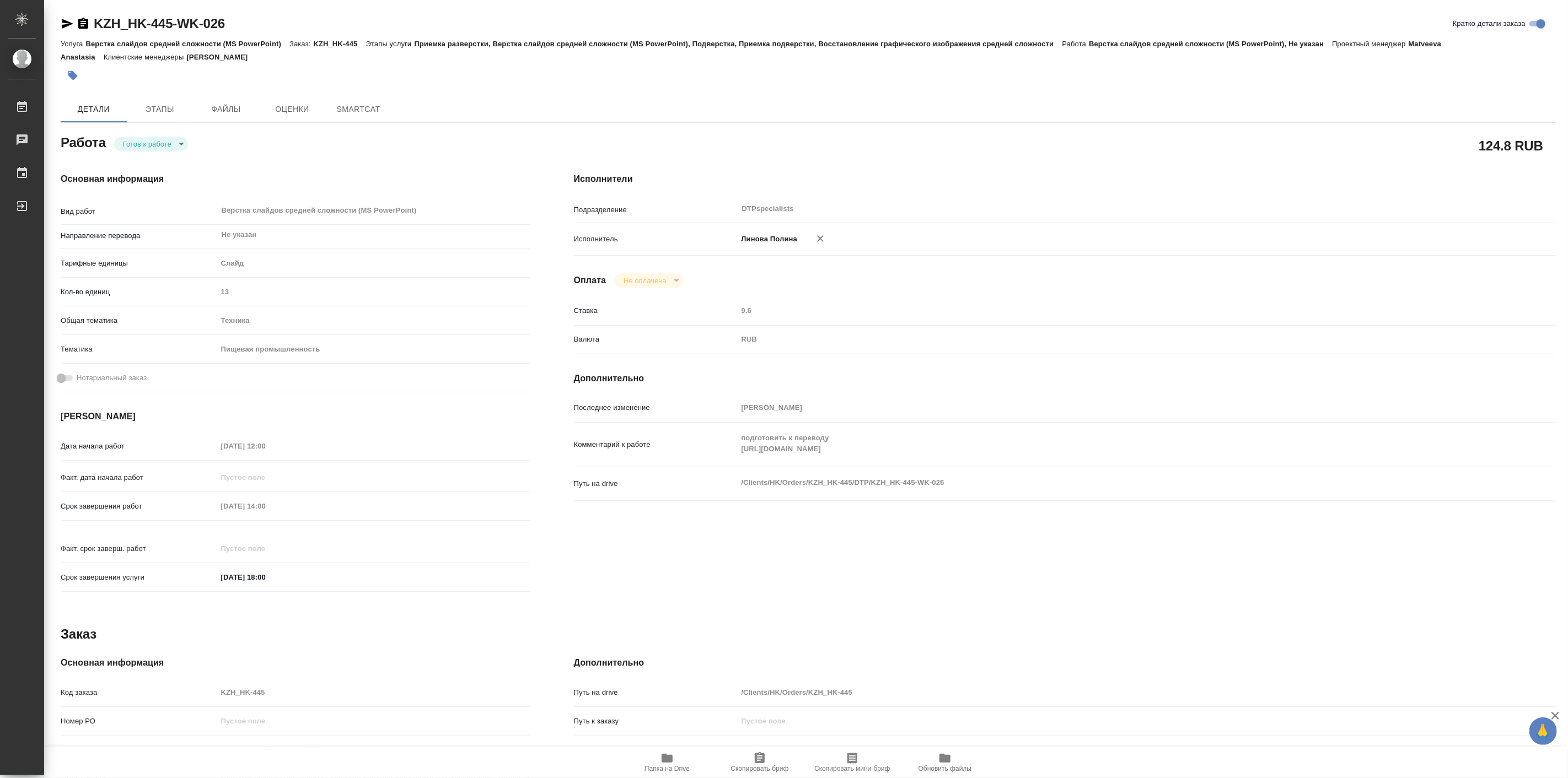
type textarea "x"
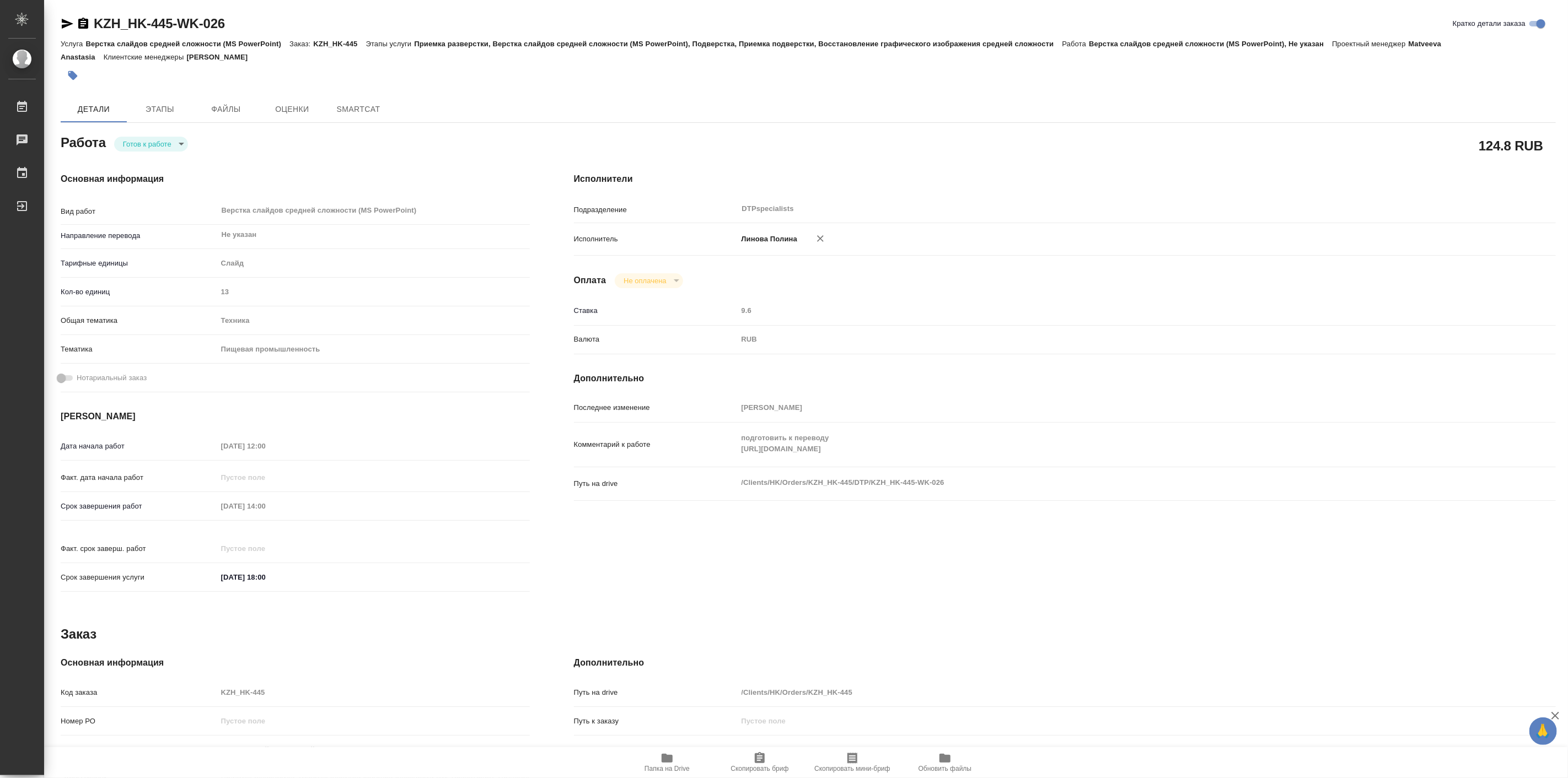
type textarea "x"
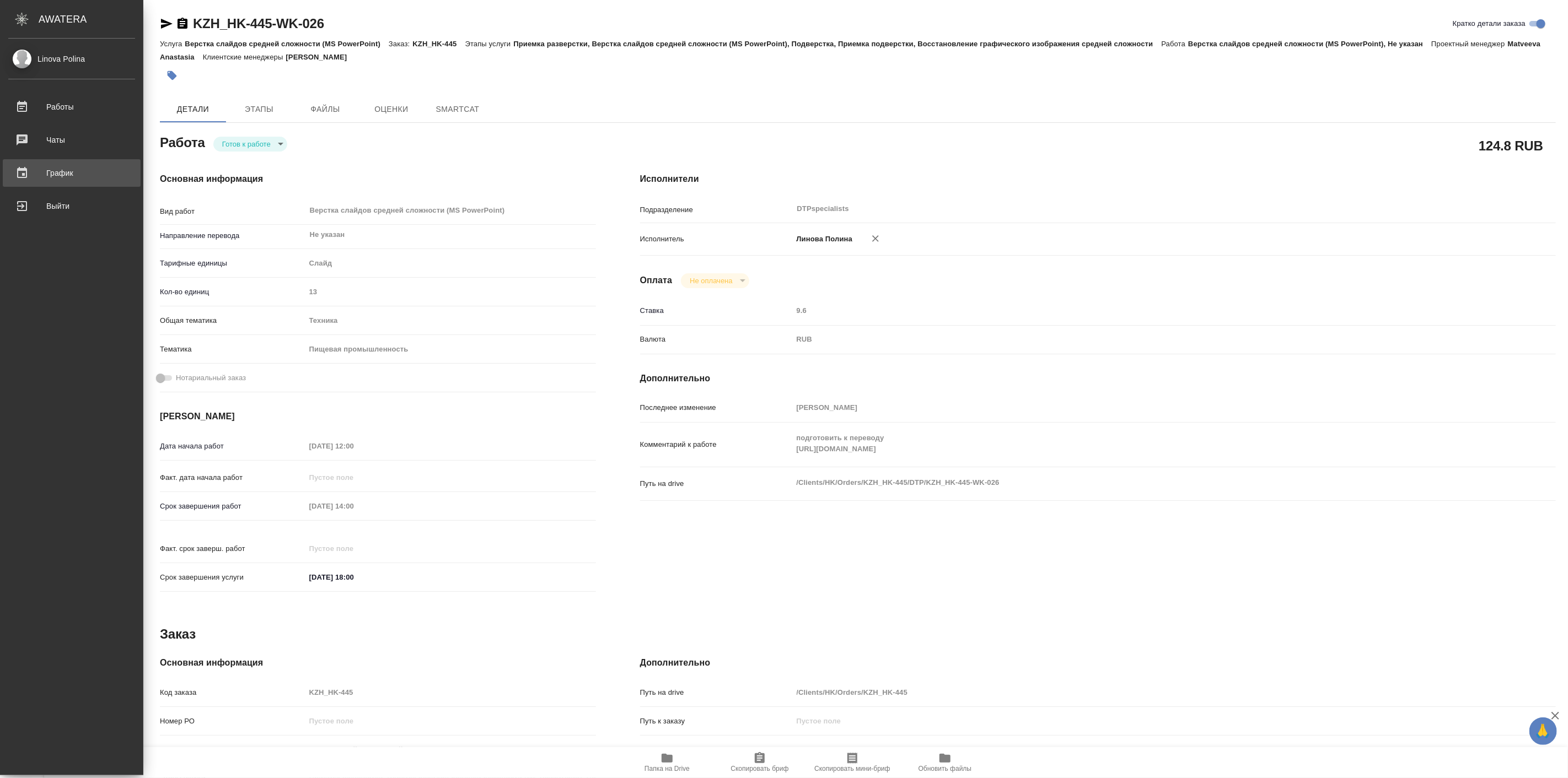
type textarea "x"
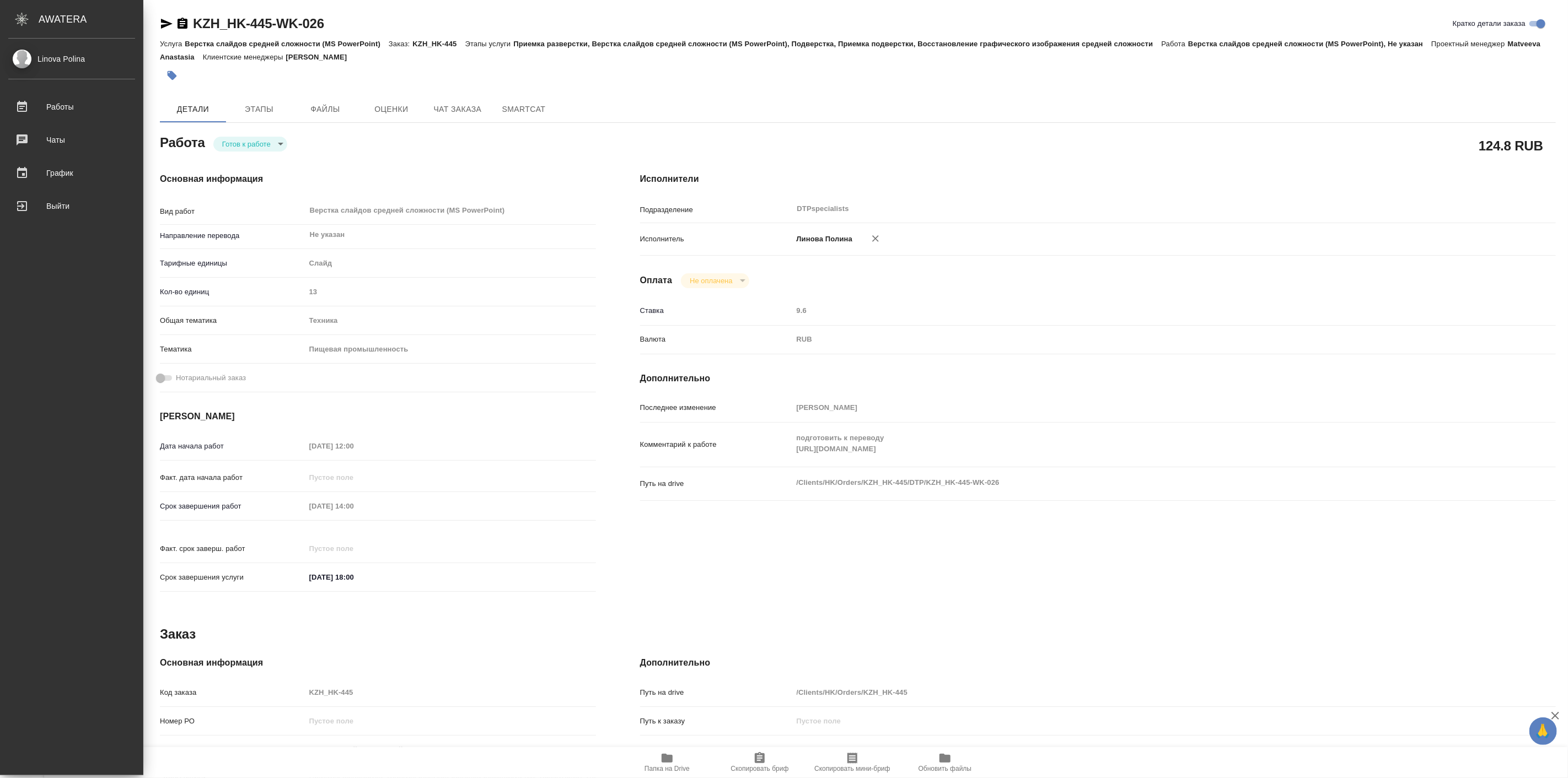
type textarea "x"
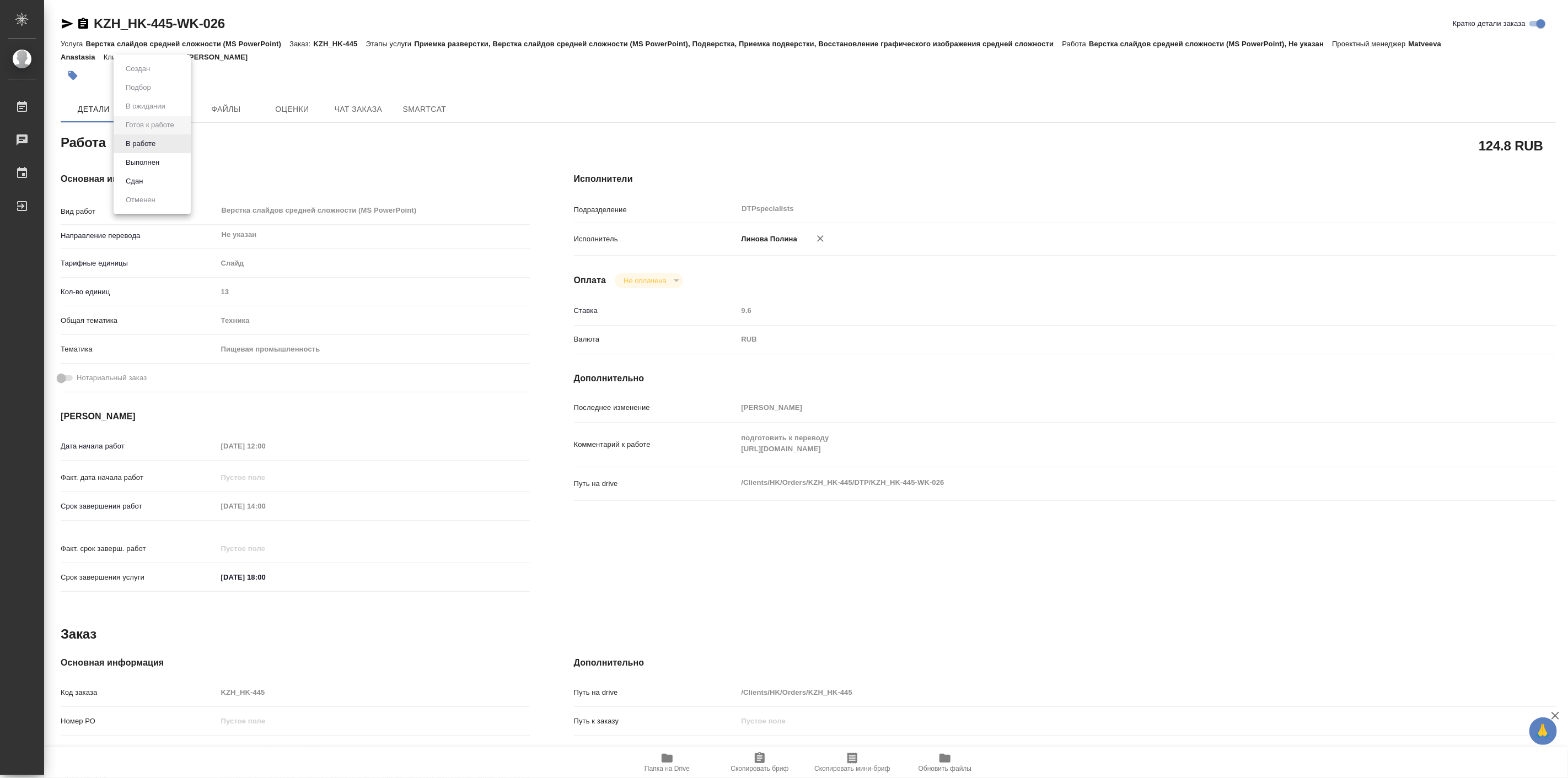
click at [177, 145] on body "🙏 .cls-1 fill:#fff; AWATERA Linova Polina Работы Чаты График Выйти KZH_HK-445-W…" at bounding box center [784, 389] width 1568 height 778
type textarea "x"
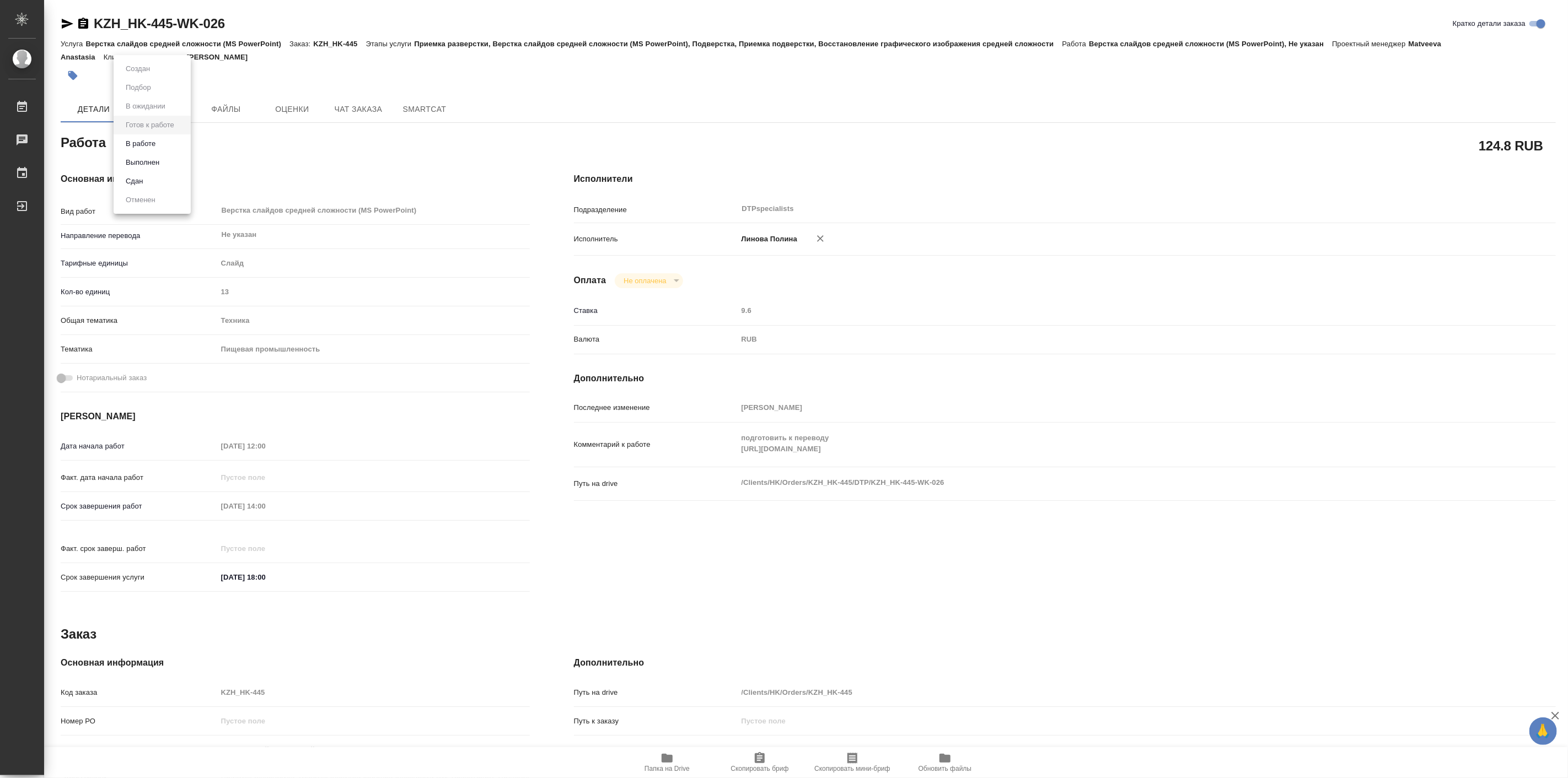
type textarea "x"
click at [157, 142] on button "В работе" at bounding box center [140, 144] width 36 height 12
type textarea "x"
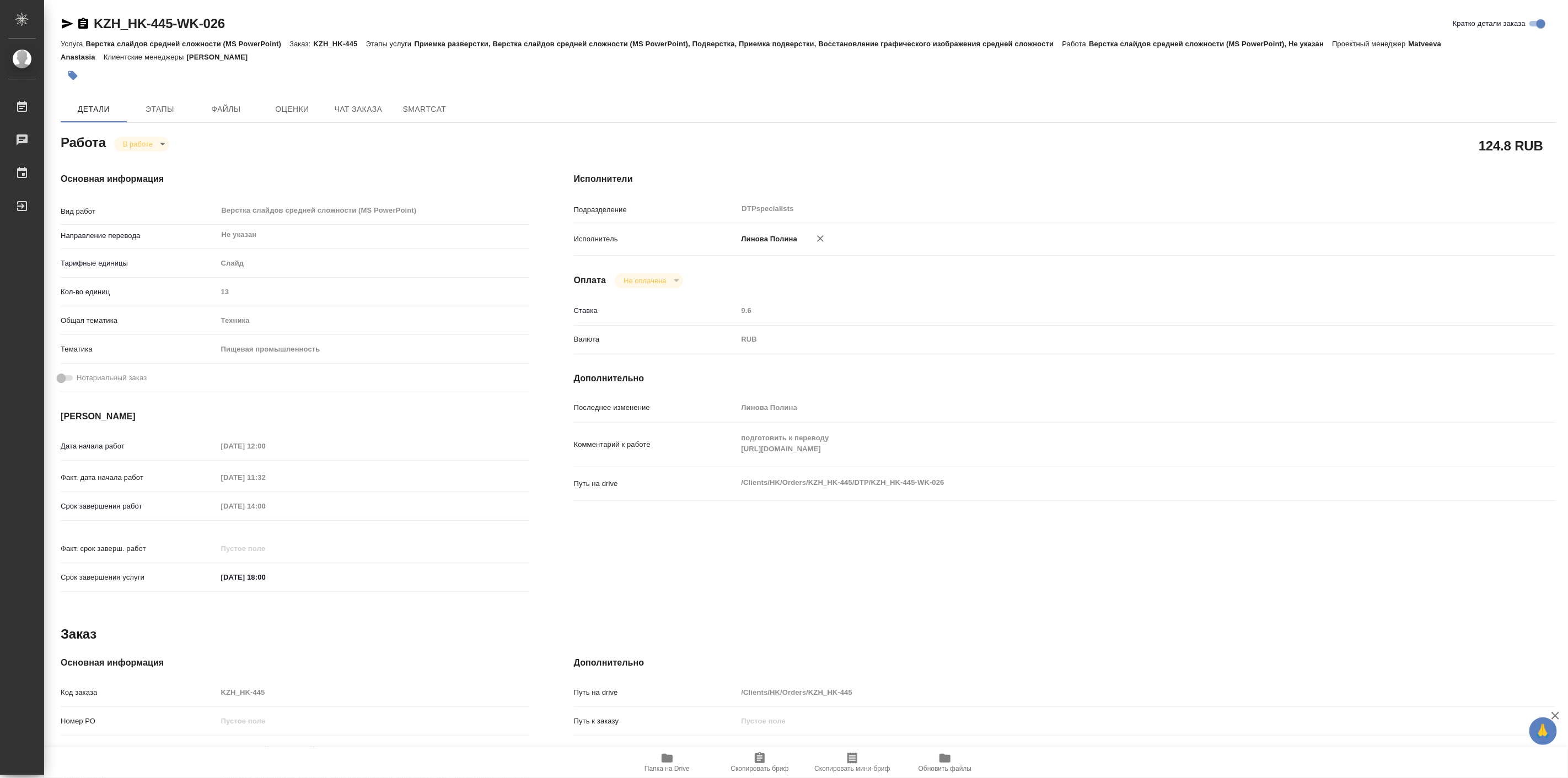
type textarea "x"
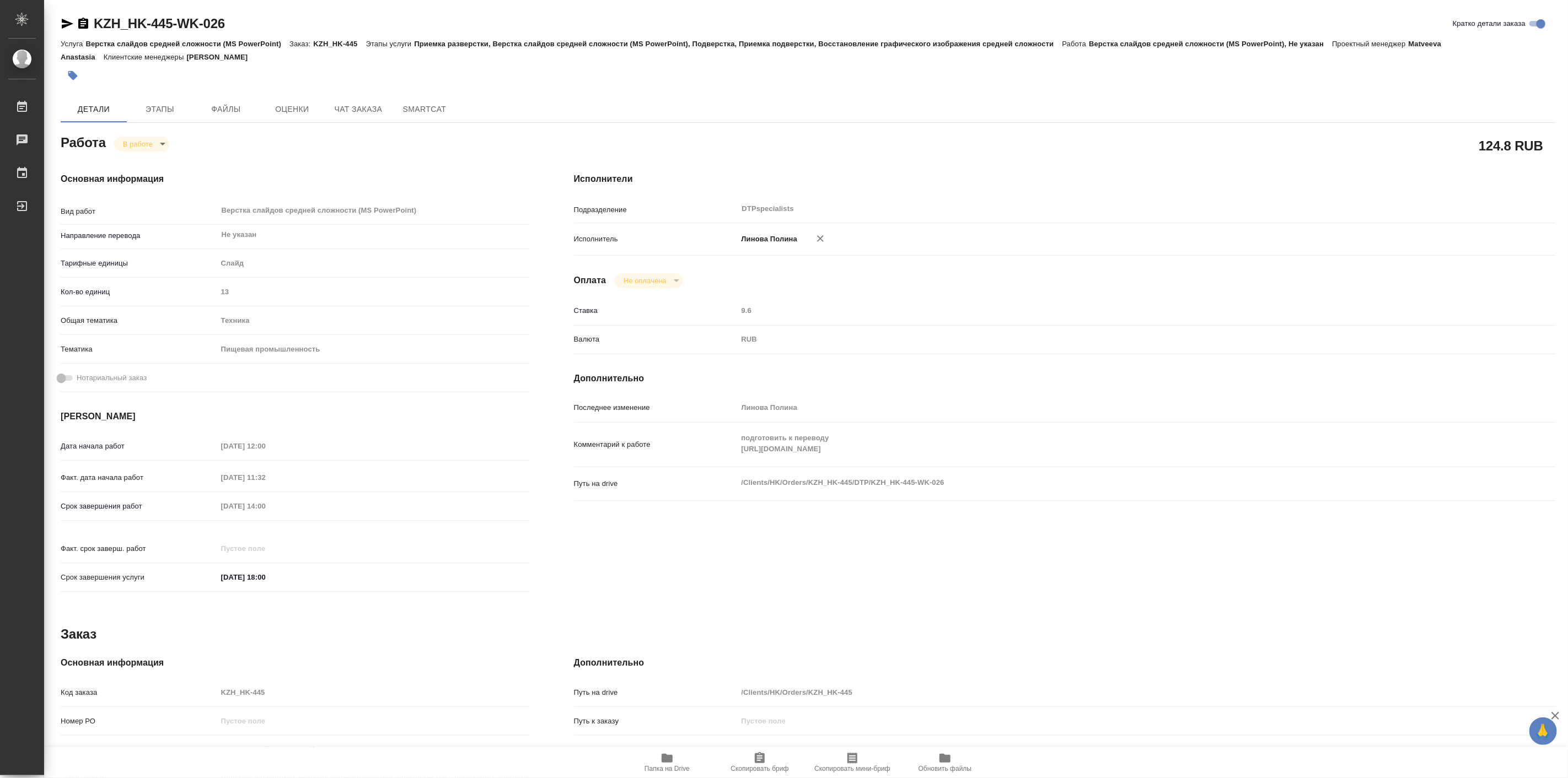
type textarea "x"
click at [150, 149] on body "🙏 .cls-1 fill:#fff; AWATERA Linova Polina Работы 0 Чаты График Выйти KZH_HK-445…" at bounding box center [784, 389] width 1568 height 778
click at [155, 161] on button "Выполнен" at bounding box center [142, 162] width 40 height 12
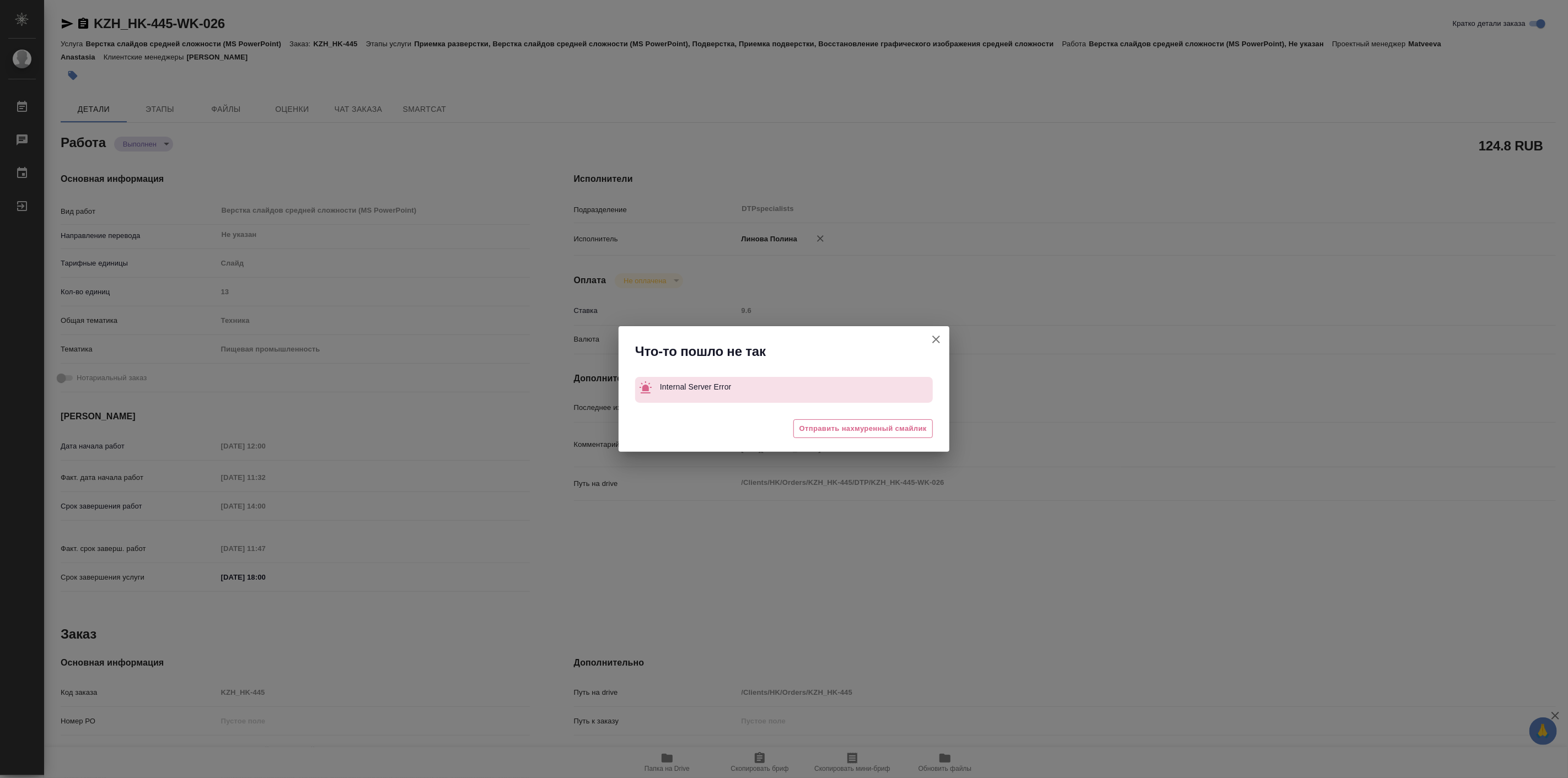
type textarea "x"
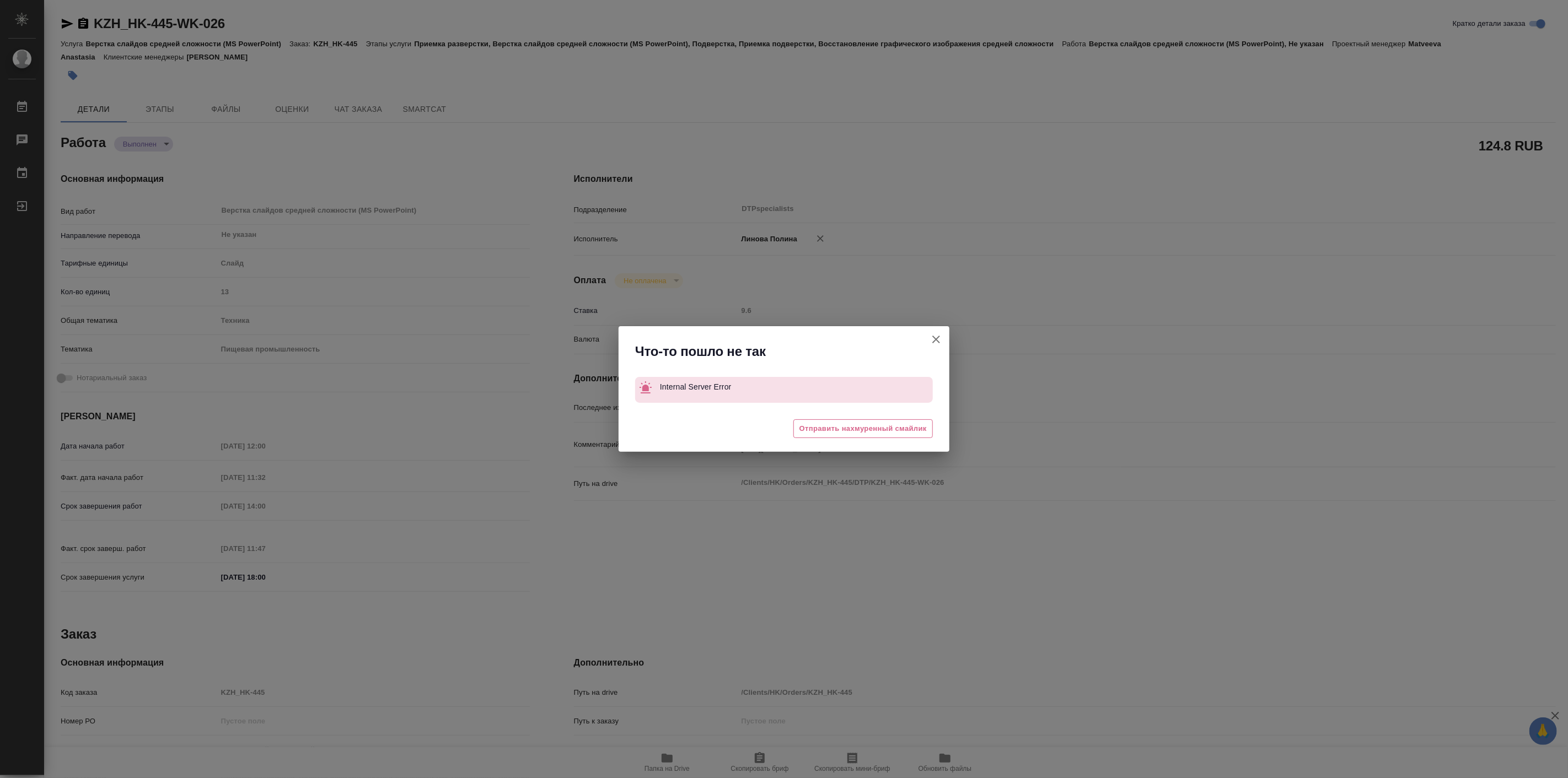
type textarea "x"
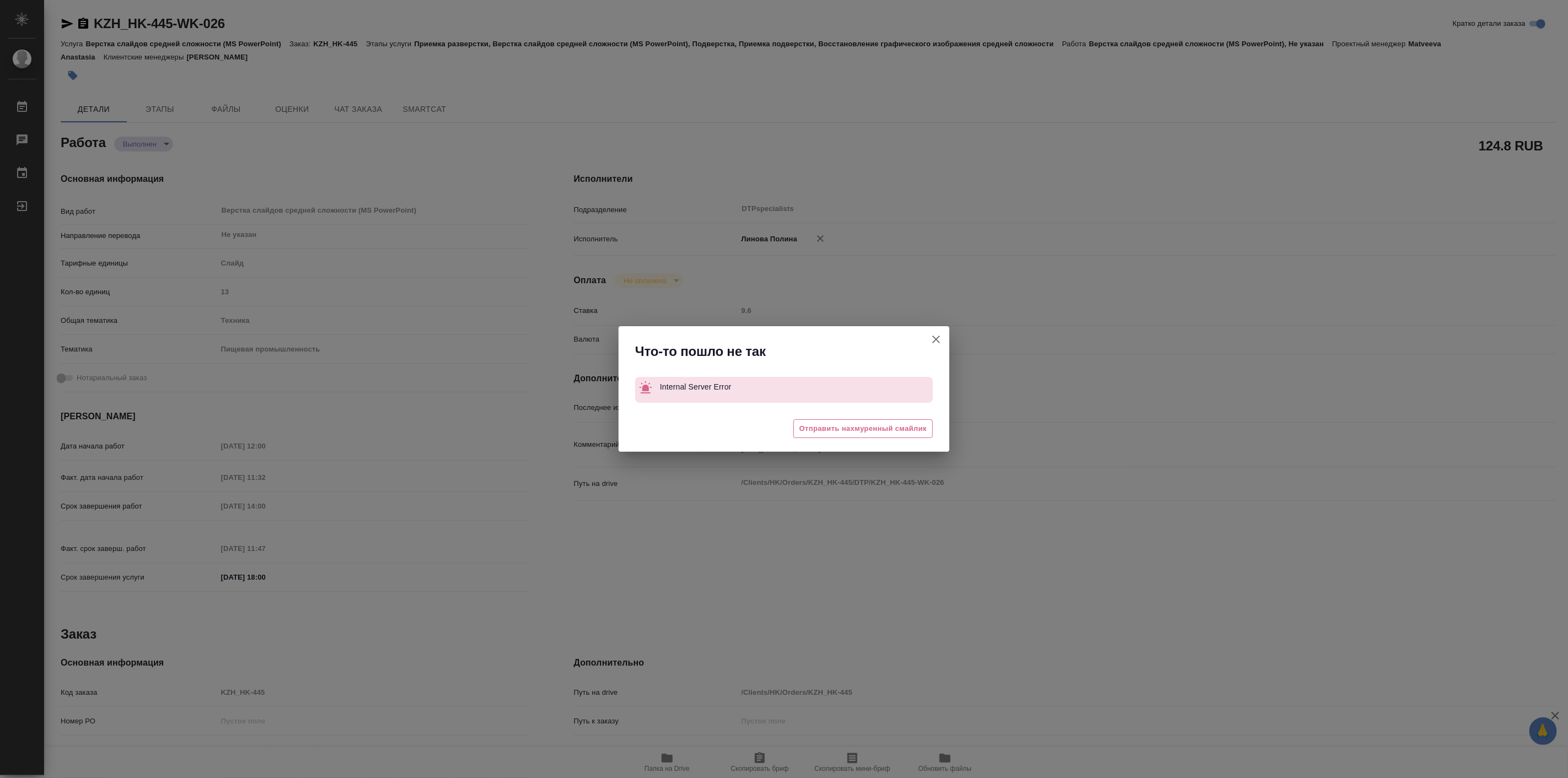
type textarea "x"
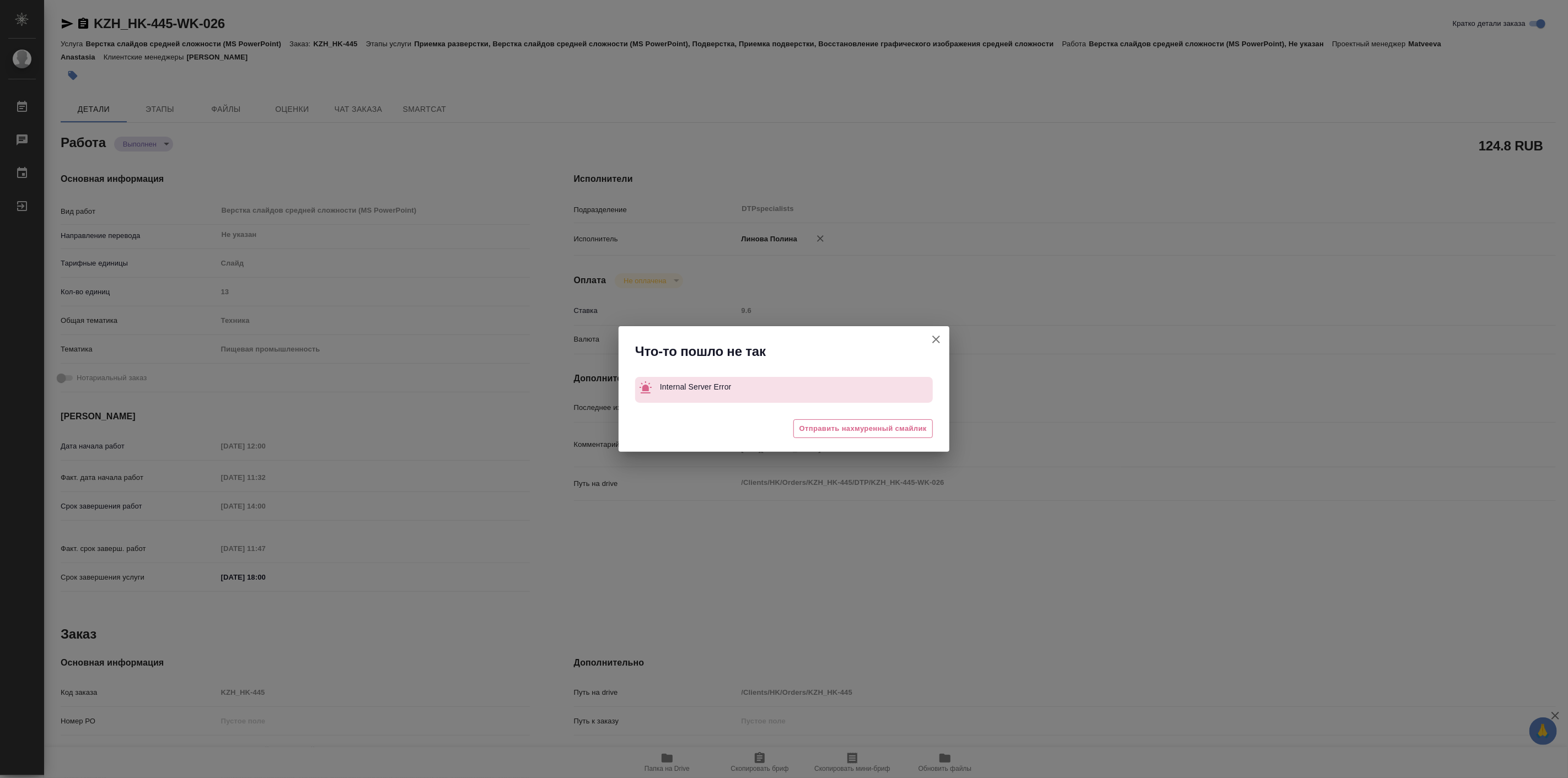
type textarea "x"
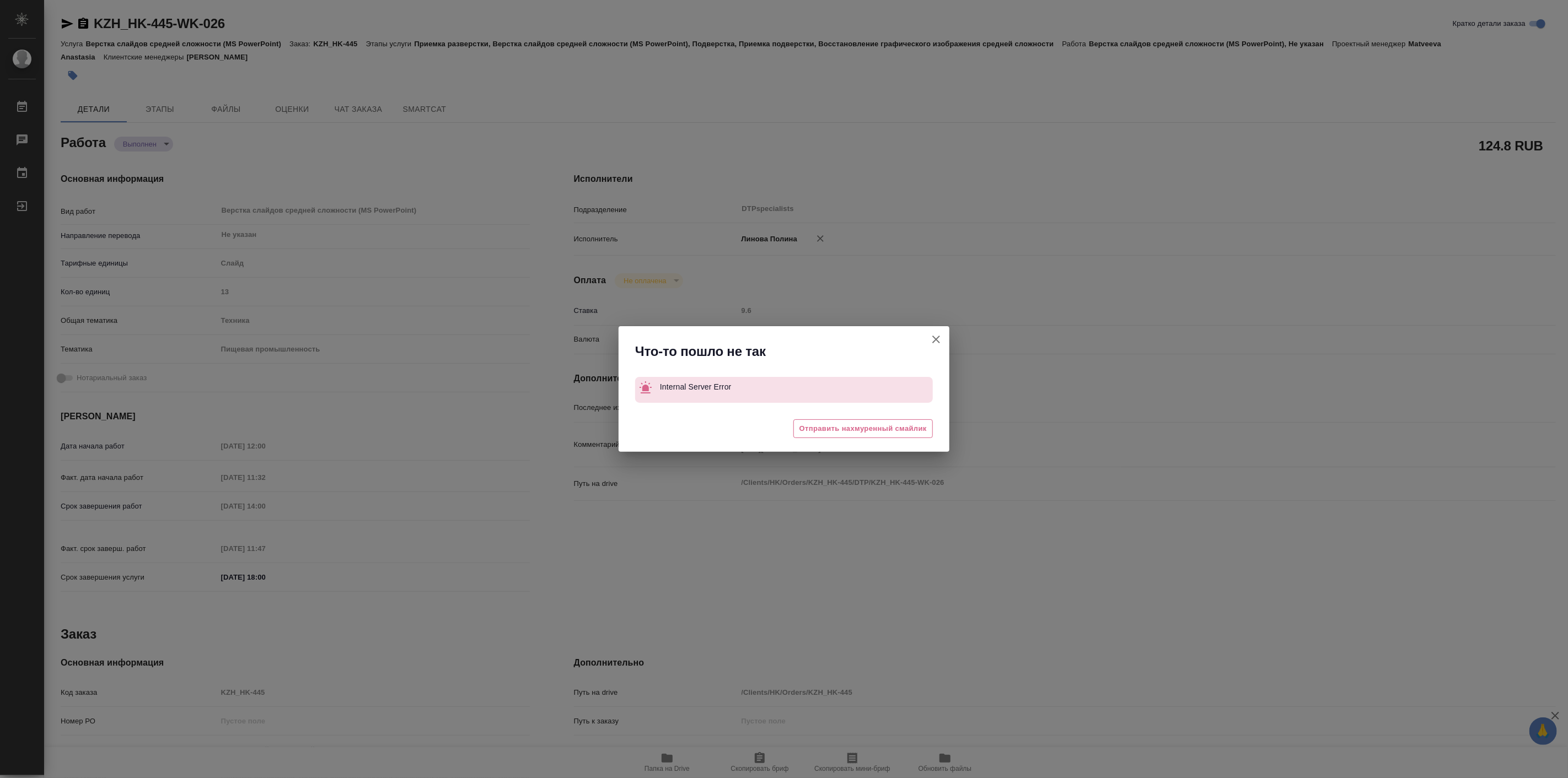
click at [938, 336] on icon "button" at bounding box center [936, 339] width 7 height 7
type textarea "x"
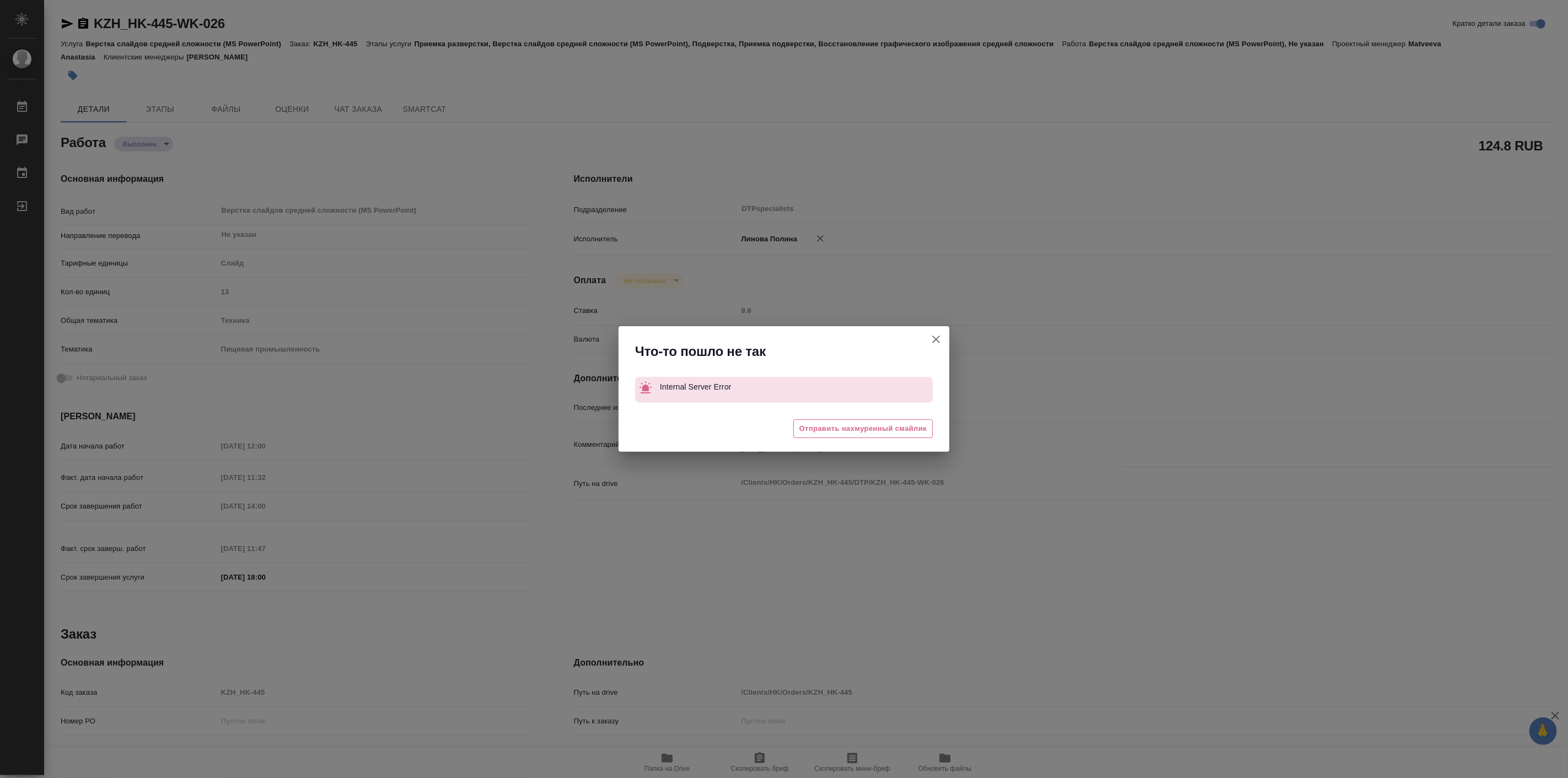
type textarea "x"
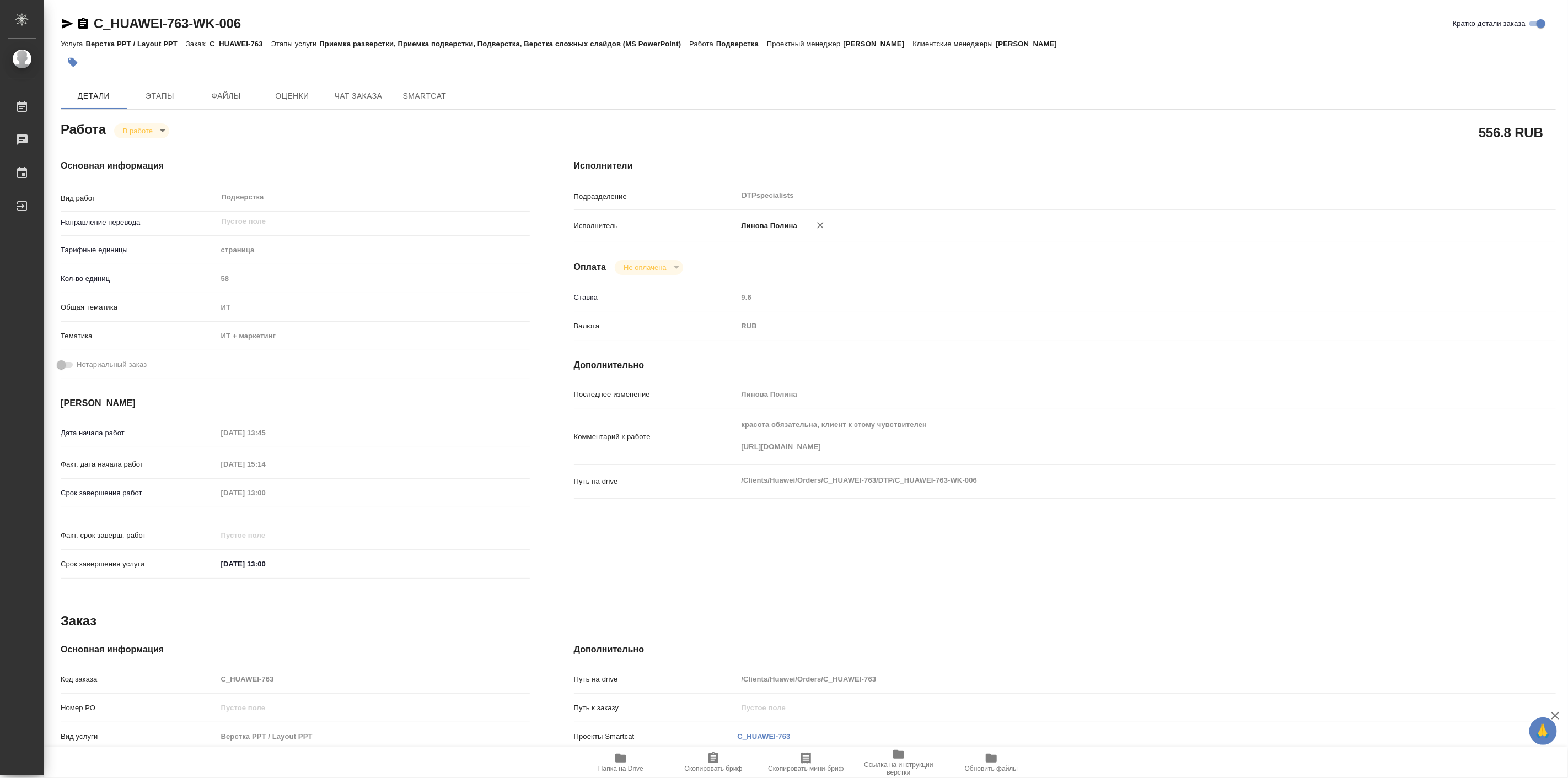
click at [881, 555] on div "Исполнители Подразделение DTPspecialists ​ Исполнитель [PERSON_NAME] Не оплачен…" at bounding box center [1065, 373] width 1026 height 471
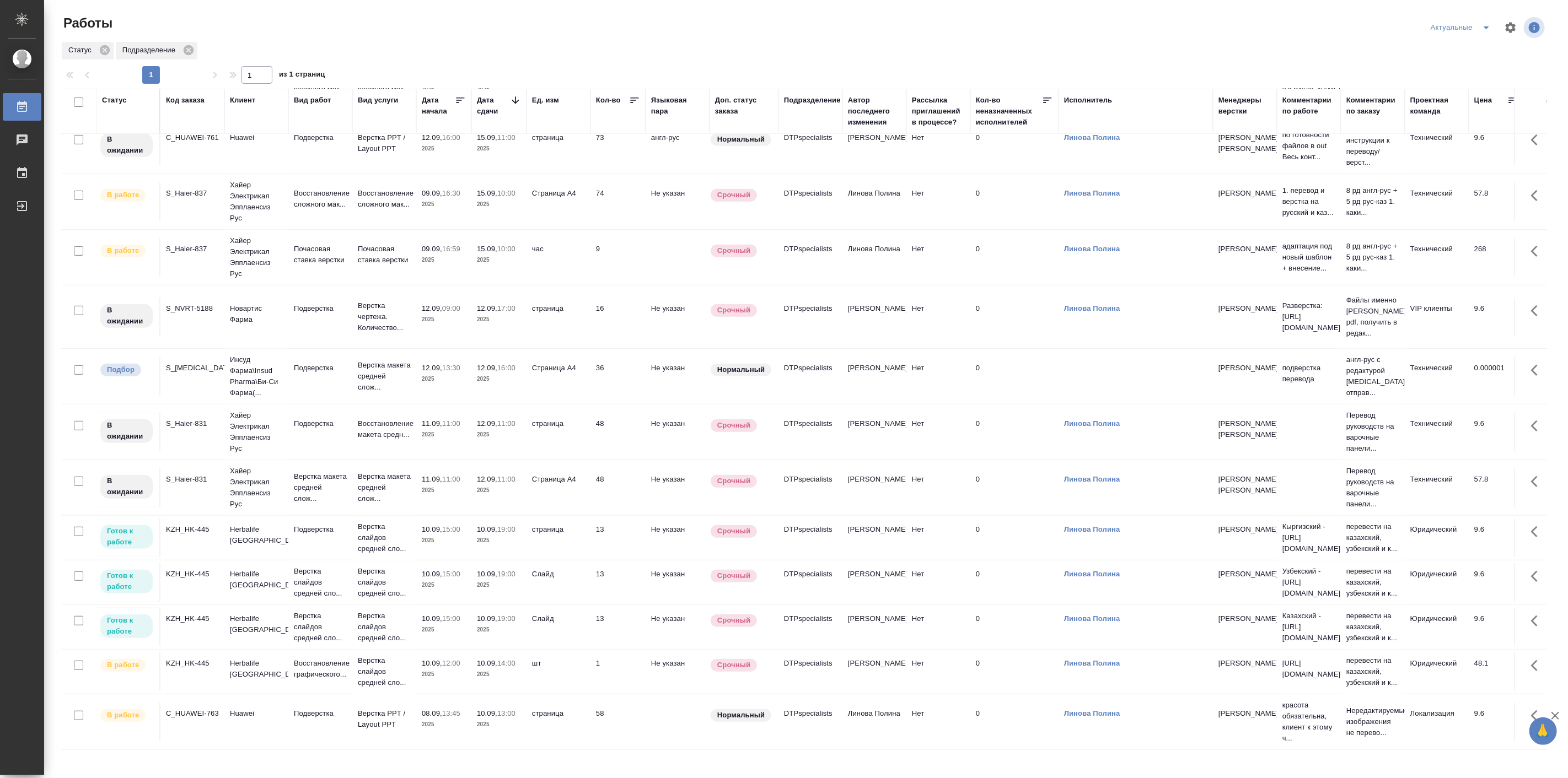
scroll to position [483, 0]
click at [251, 662] on p "Herbalife Kazakhstan" at bounding box center [256, 669] width 53 height 22
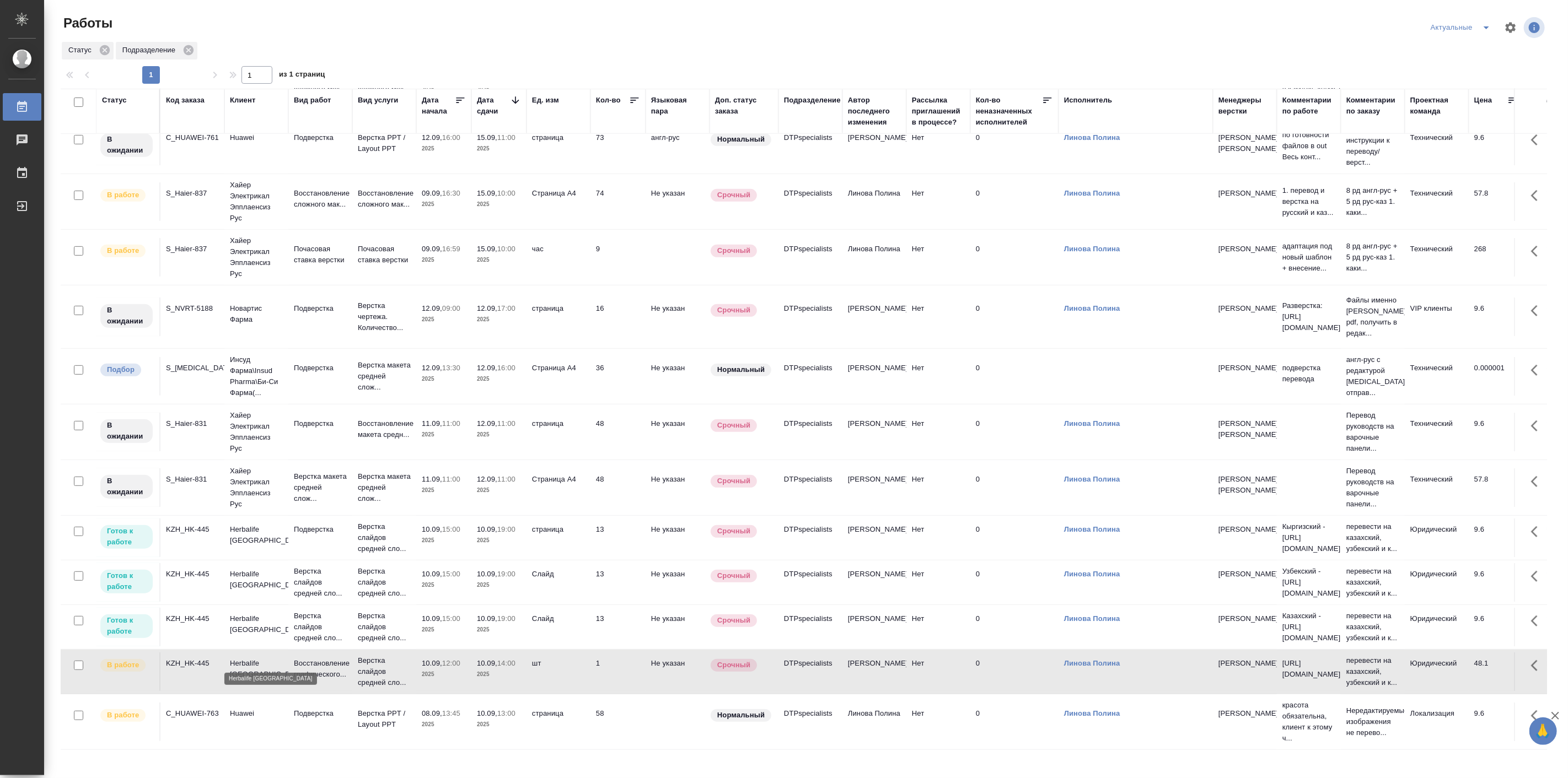
click at [251, 662] on p "Herbalife Kazakhstan" at bounding box center [256, 669] width 53 height 22
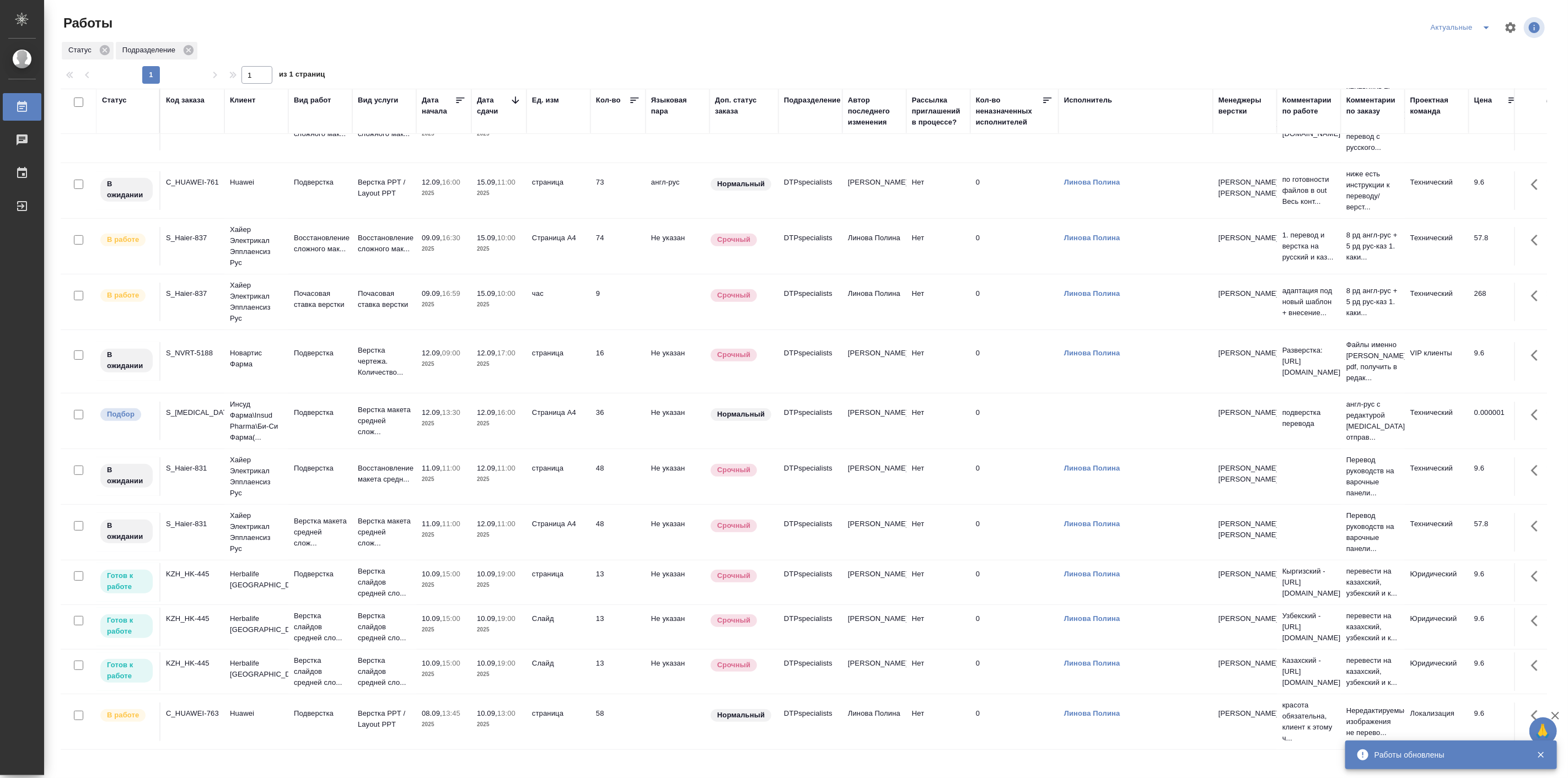
scroll to position [428, 0]
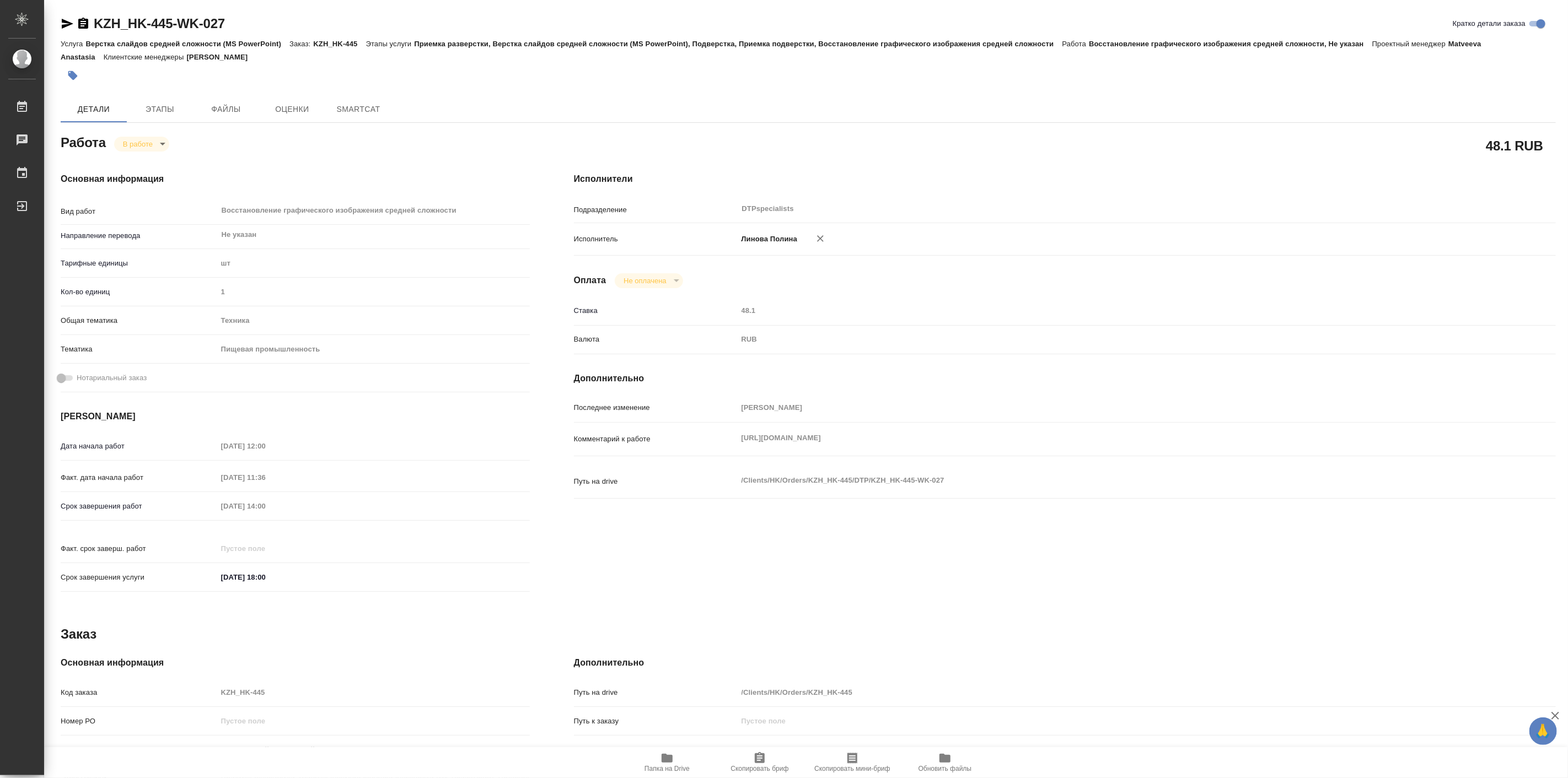
type textarea "x"
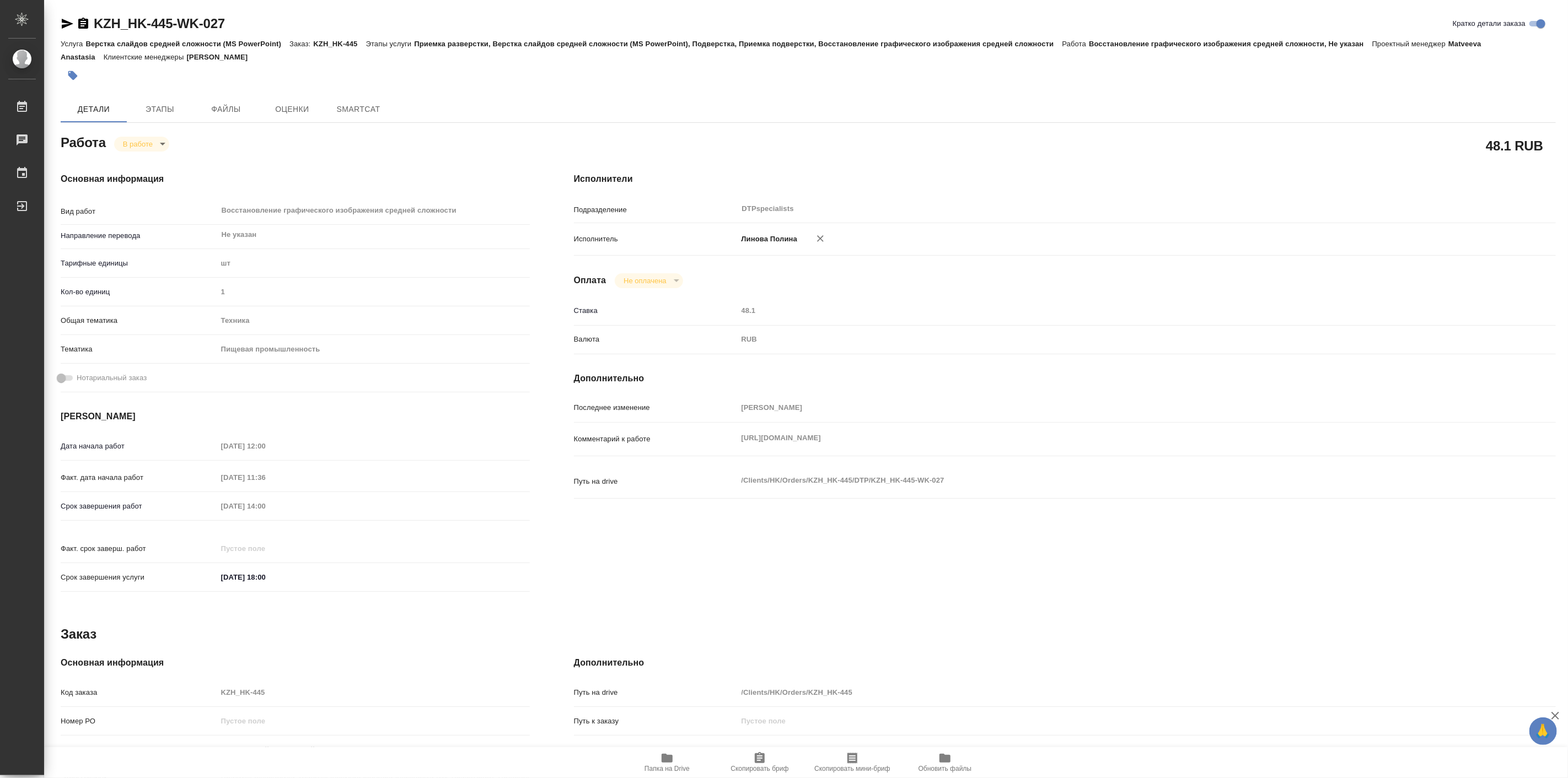
type textarea "x"
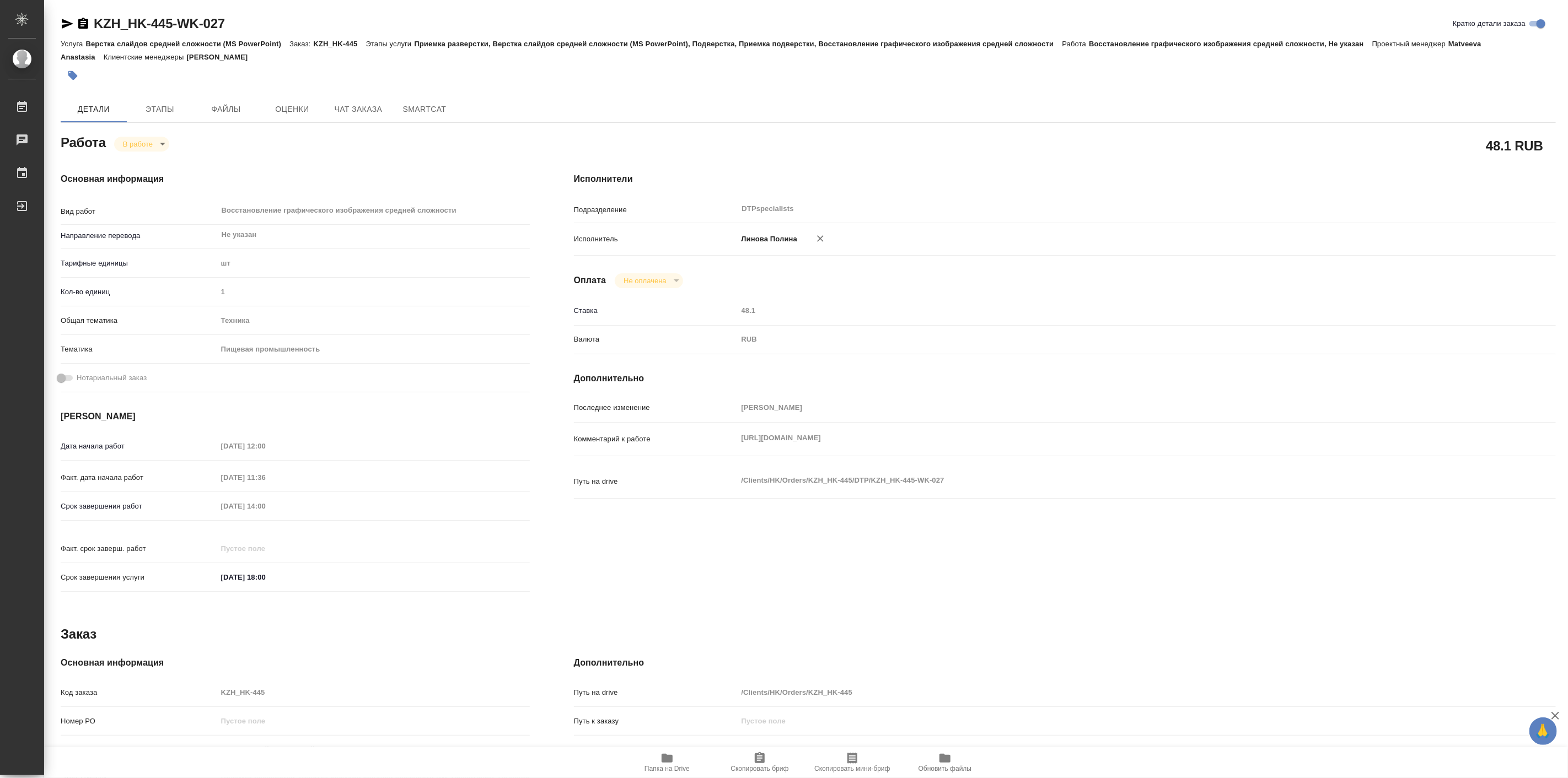
type textarea "x"
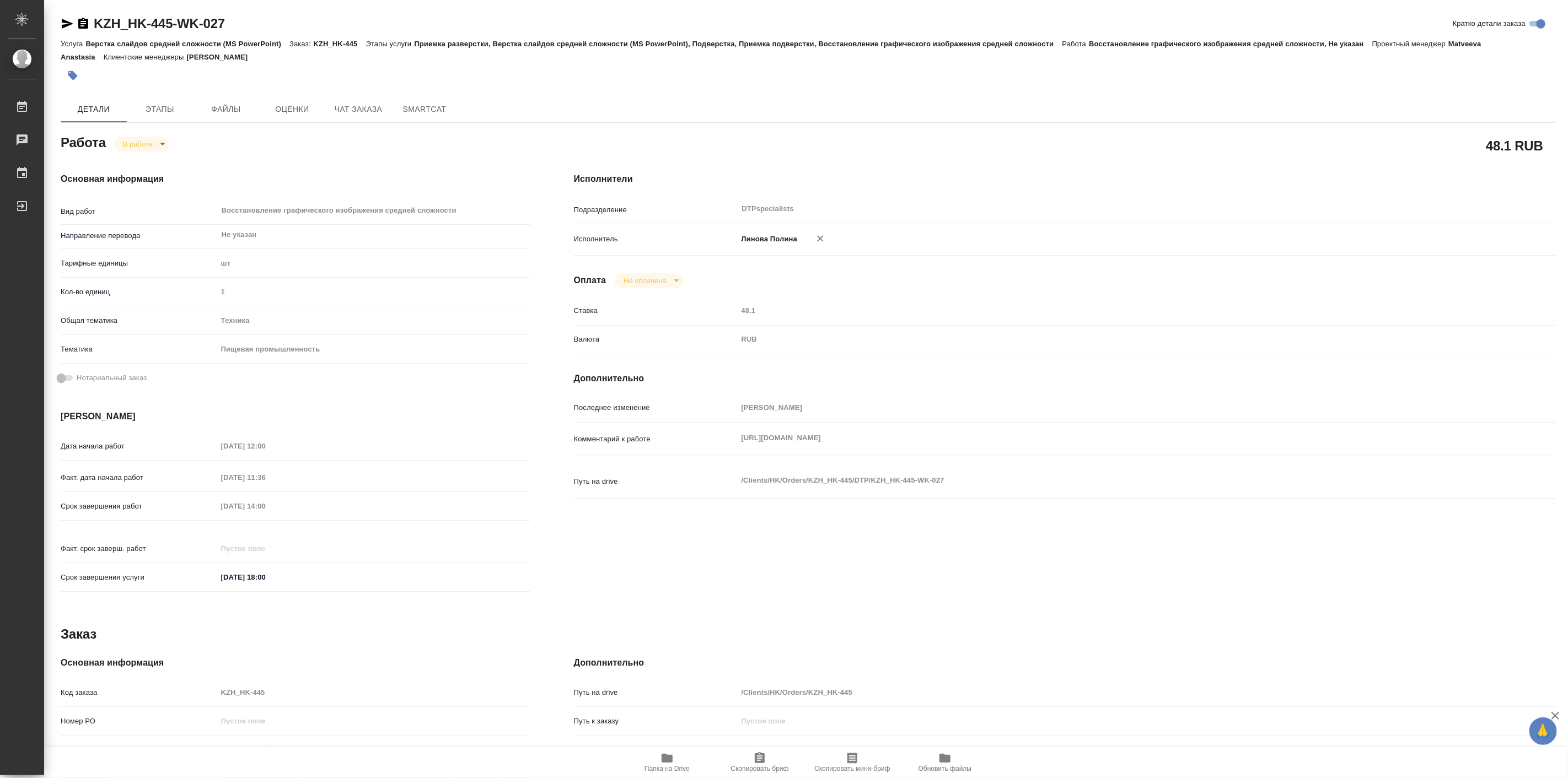
click at [144, 132] on div "Работа В работе inProgress" at bounding box center [296, 142] width 470 height 20
click at [144, 147] on body "🙏 .cls-1 fill:#fff; AWATERA [PERSON_NAME] Работы Чаты График Выйти KZH_HK-445-W…" at bounding box center [784, 389] width 1568 height 778
type textarea "x"
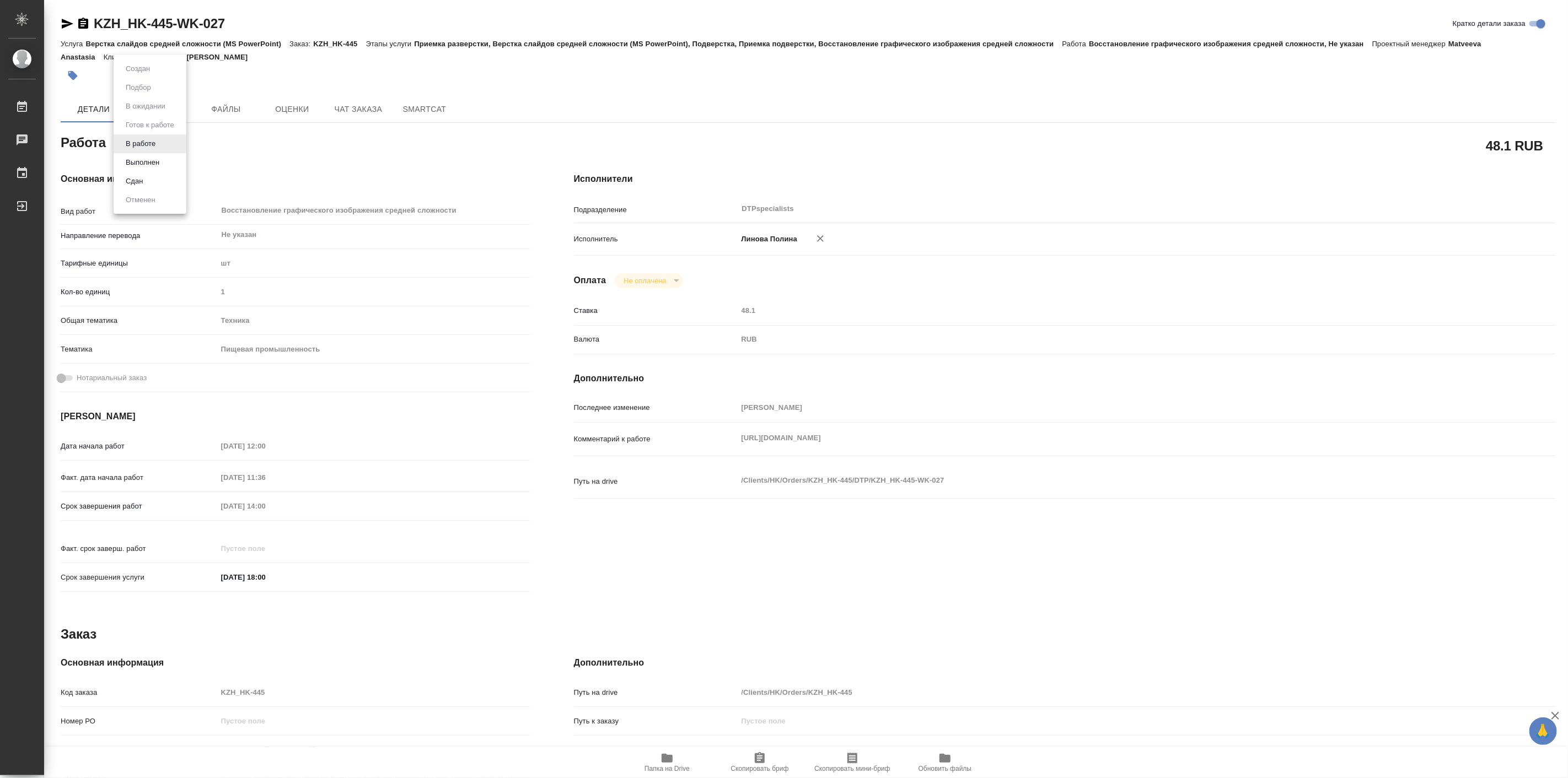
type textarea "x"
click at [157, 165] on button "Выполнен" at bounding box center [142, 162] width 40 height 12
type textarea "x"
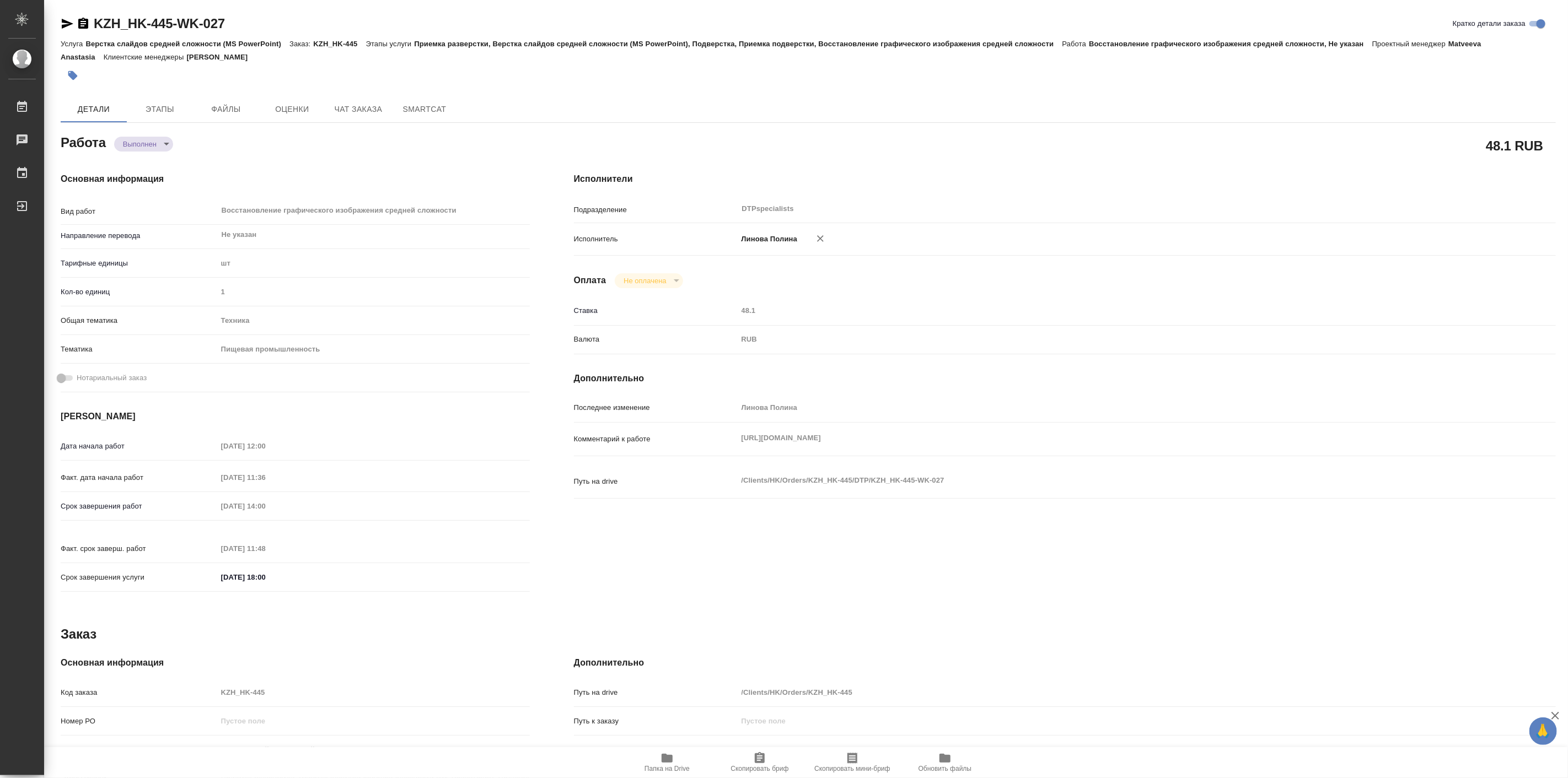
type textarea "x"
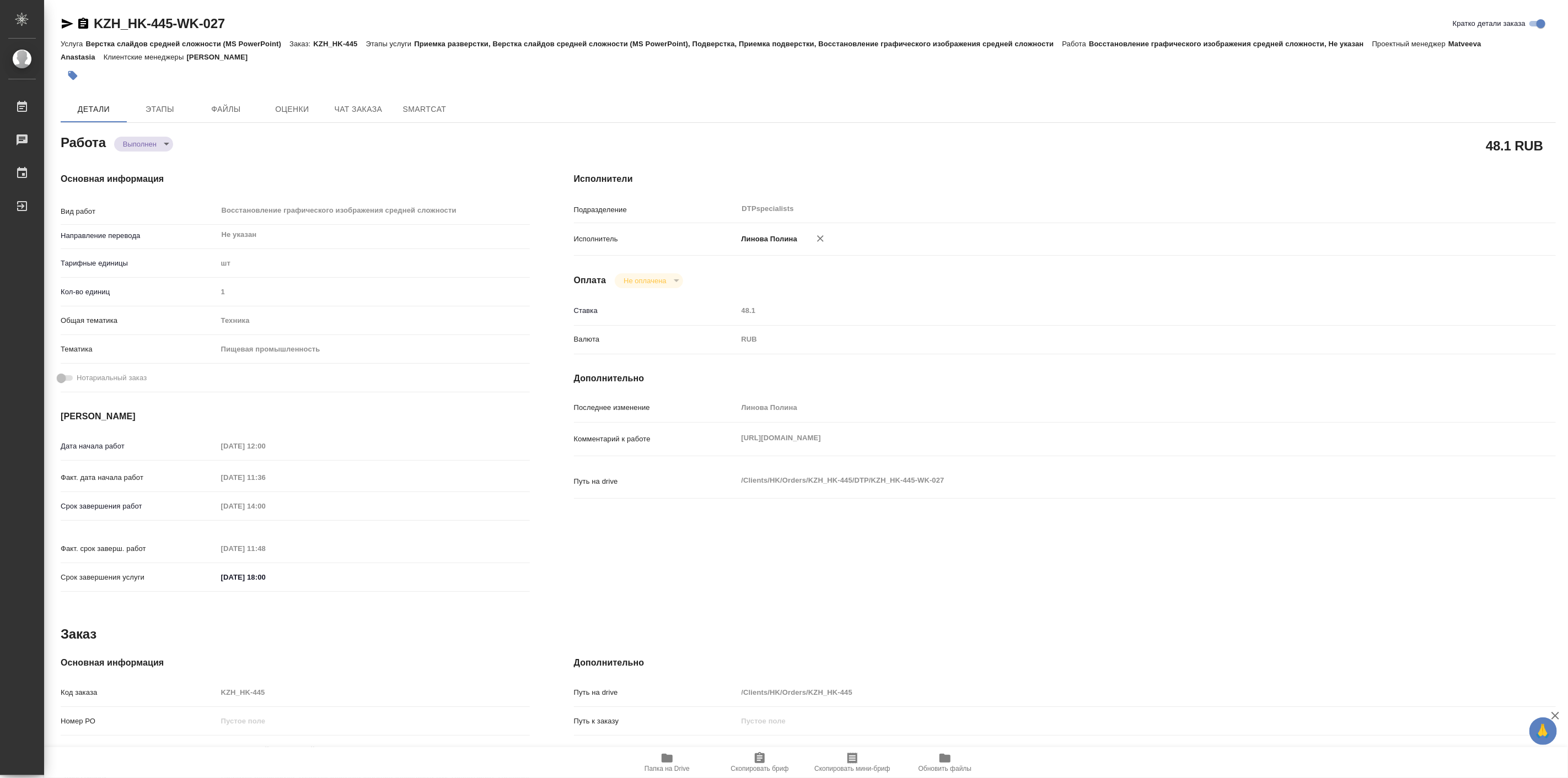
type textarea "x"
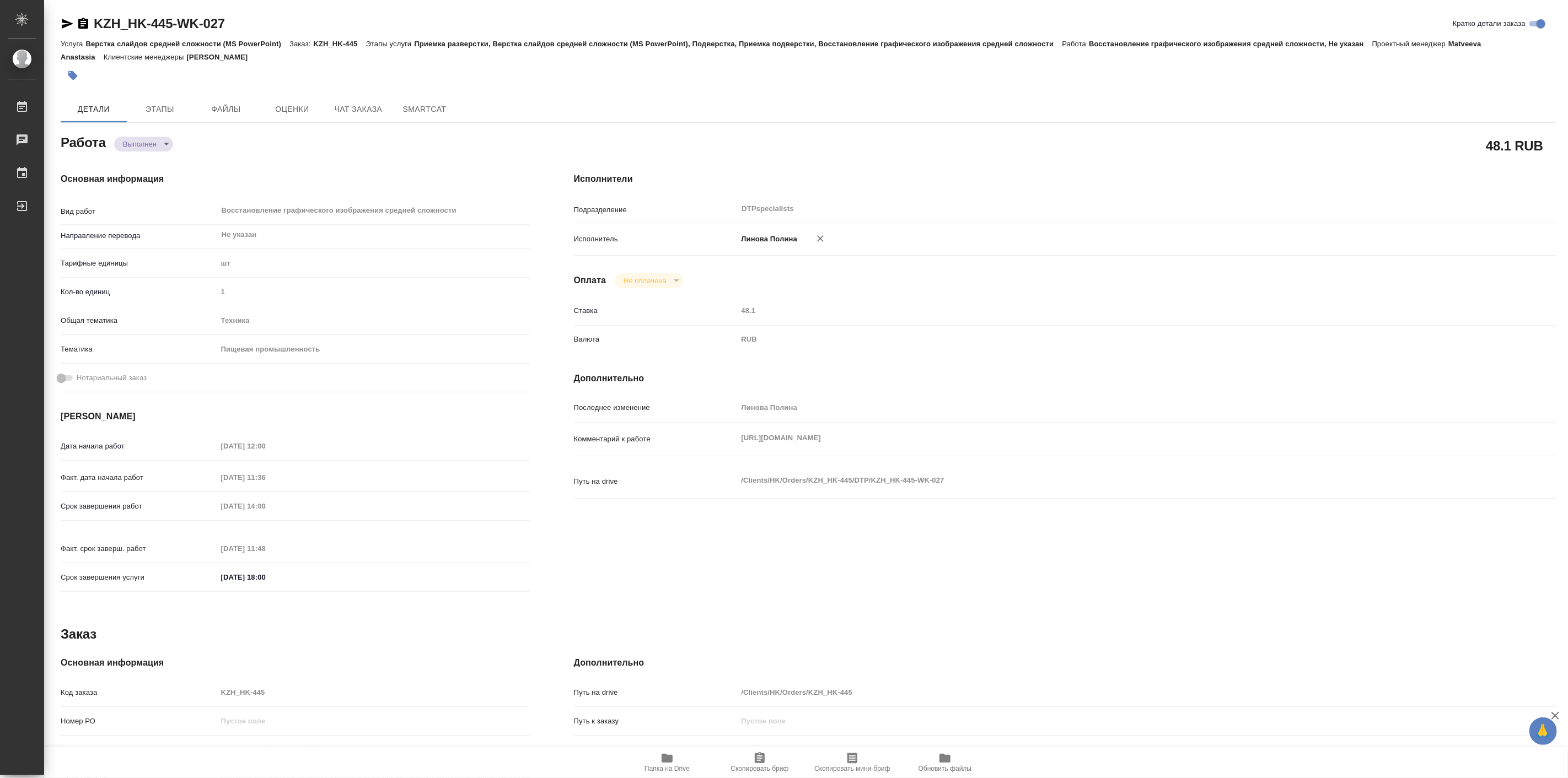
type textarea "x"
